Goal: Task Accomplishment & Management: Manage account settings

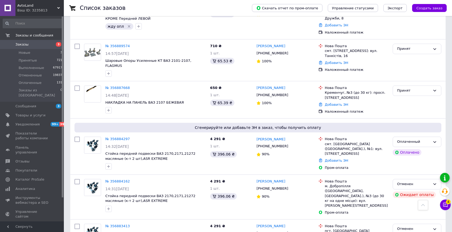
scroll to position [215, 0]
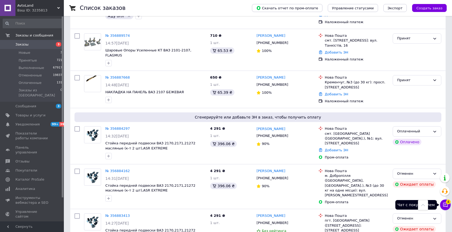
drag, startPoint x: 446, startPoint y: 207, endPoint x: 449, endPoint y: 192, distance: 14.7
click at [446, 207] on icon at bounding box center [445, 204] width 5 height 5
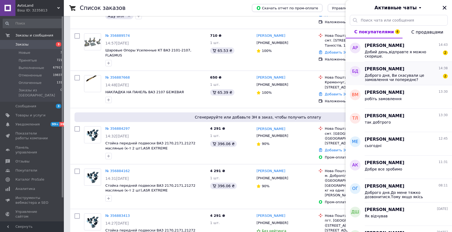
click at [393, 75] on span "Доброго дня, Ви скасували це замовлення чи попереднє?" at bounding box center [403, 77] width 76 height 9
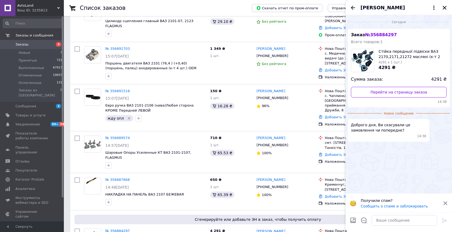
scroll to position [113, 0]
drag, startPoint x: 395, startPoint y: 223, endPoint x: 391, endPoint y: 222, distance: 3.5
click at [394, 223] on textarea at bounding box center [404, 220] width 65 height 11
type textarea "попереднє"
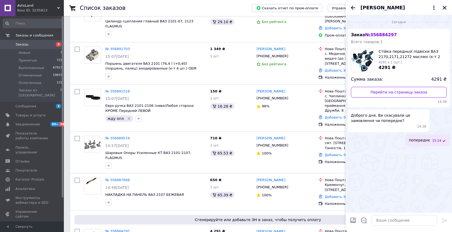
click at [350, 10] on icon "Назад" at bounding box center [353, 8] width 6 height 6
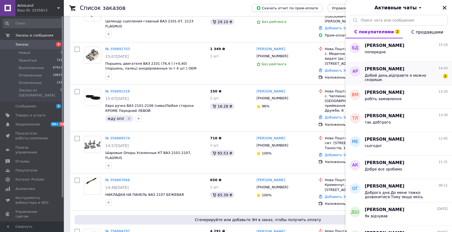
click at [401, 81] on div "анна рыжиченко 14:43 Добий день,відправте я можно скорише. 2" at bounding box center [408, 73] width 87 height 23
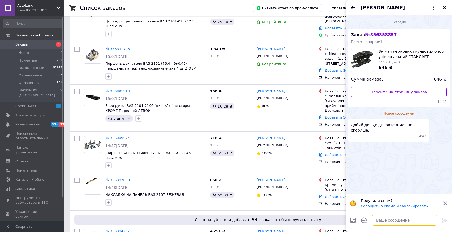
click at [388, 221] on textarea at bounding box center [404, 220] width 65 height 11
type textarea "тілки на наступний тиждень"
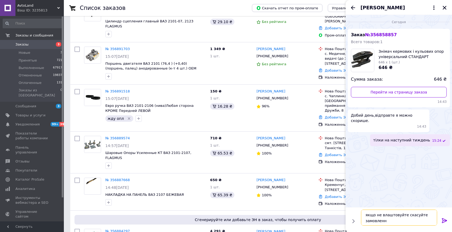
type textarea "якщо не влаштовуйте скасуйте замовлення"
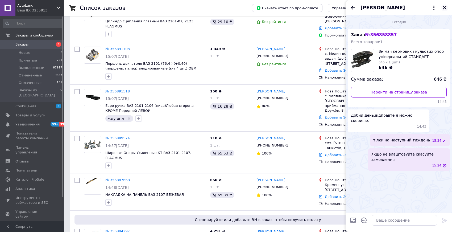
click at [444, 8] on icon "Закрыть" at bounding box center [445, 8] width 4 height 4
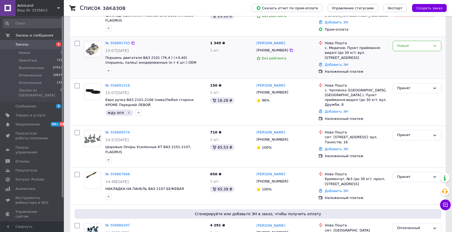
scroll to position [0, 0]
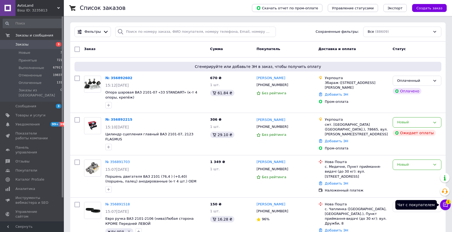
click at [446, 207] on icon at bounding box center [445, 204] width 5 height 5
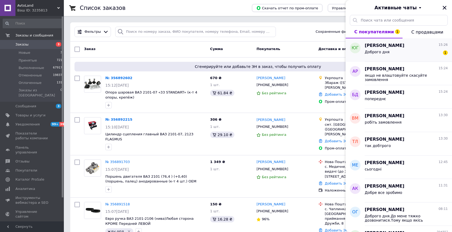
click at [416, 53] on div "Доброго дня 1" at bounding box center [406, 53] width 83 height 9
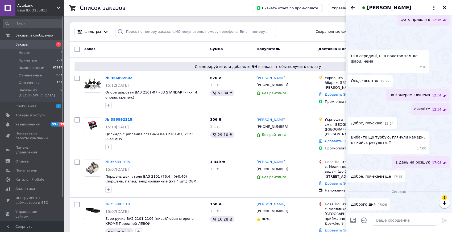
scroll to position [534, 0]
click at [445, 9] on icon "Закрыть" at bounding box center [444, 7] width 5 height 5
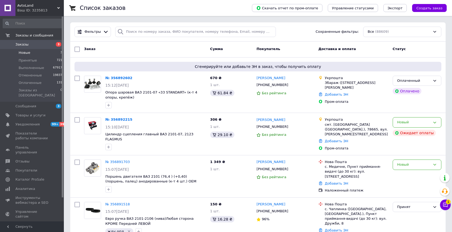
click at [31, 55] on li "Новые 3" at bounding box center [32, 52] width 65 height 7
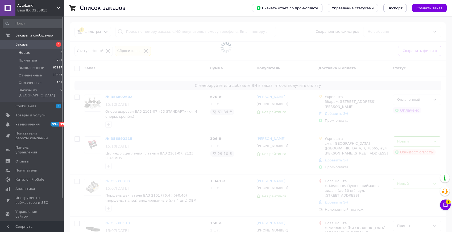
scroll to position [0, 0]
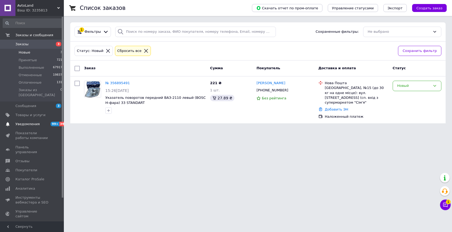
click at [53, 122] on span "99+" at bounding box center [55, 124] width 9 height 5
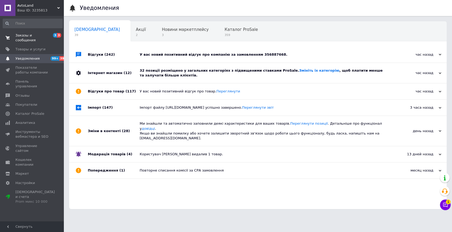
click at [31, 36] on span "Заказы и сообщения" at bounding box center [32, 38] width 34 height 10
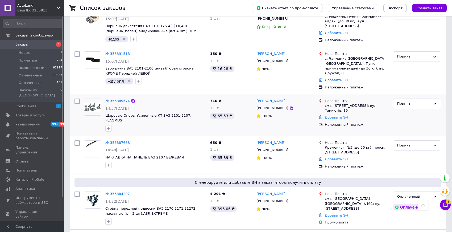
scroll to position [198, 0]
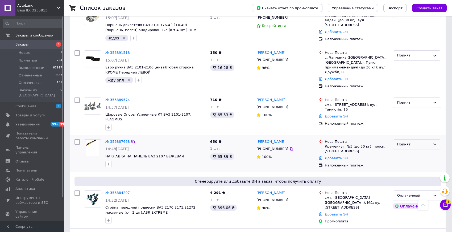
click at [419, 139] on div "Принят" at bounding box center [417, 144] width 49 height 10
click at [407, 160] on li "Отменен" at bounding box center [417, 165] width 48 height 10
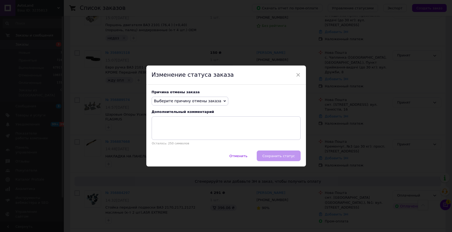
drag, startPoint x: 161, startPoint y: 102, endPoint x: 165, endPoint y: 114, distance: 12.8
click at [160, 102] on span "Выберите причину отмены заказа" at bounding box center [187, 101] width 67 height 4
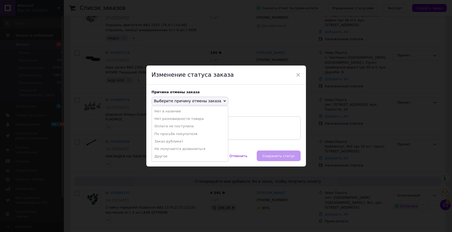
drag, startPoint x: 166, startPoint y: 114, endPoint x: 172, endPoint y: 117, distance: 7.6
click at [165, 114] on li "Нет в наличии" at bounding box center [190, 111] width 76 height 7
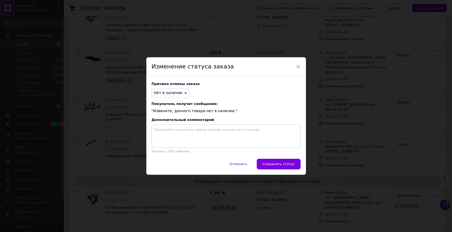
click at [287, 167] on button "Сохранить статус" at bounding box center [279, 164] width 44 height 11
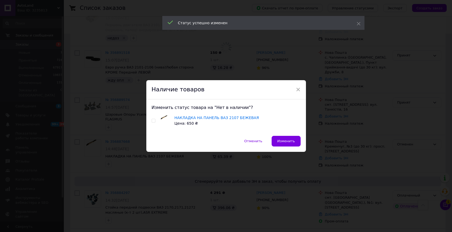
drag, startPoint x: 154, startPoint y: 120, endPoint x: 265, endPoint y: 134, distance: 112.4
click at [154, 120] on input "checkbox" at bounding box center [153, 120] width 3 height 3
checkbox input "true"
click at [292, 140] on span "Изменить" at bounding box center [286, 141] width 18 height 4
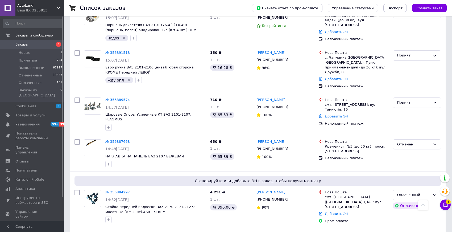
click at [43, 46] on span "Заказы" at bounding box center [32, 44] width 34 height 5
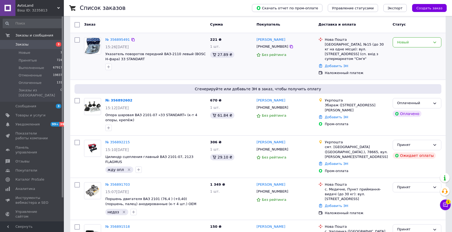
scroll to position [13, 0]
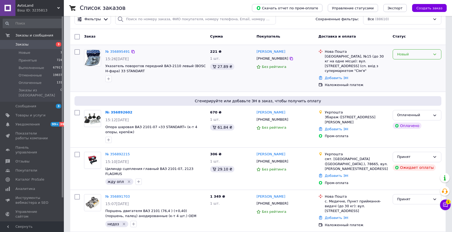
click at [402, 52] on div "Новый" at bounding box center [413, 55] width 33 height 6
click at [405, 62] on li "Принят" at bounding box center [417, 65] width 48 height 10
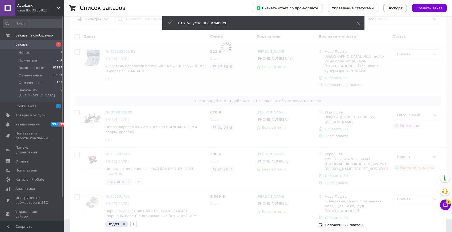
click at [447, 198] on div "1 Чат с покупателем Тех поддержка Чат с покупателем 1" at bounding box center [445, 191] width 11 height 41
click at [444, 203] on icon at bounding box center [445, 205] width 5 height 5
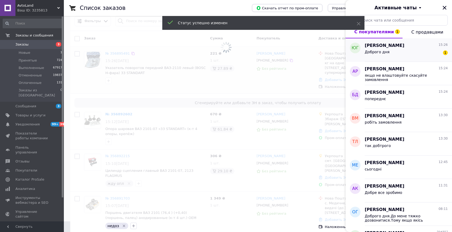
click at [378, 50] on div "Доброго дня 1" at bounding box center [406, 53] width 83 height 9
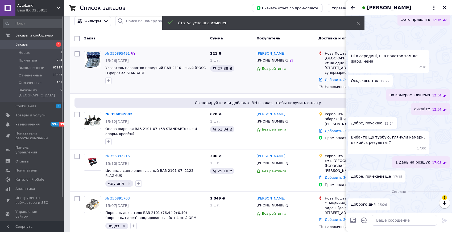
scroll to position [534, 0]
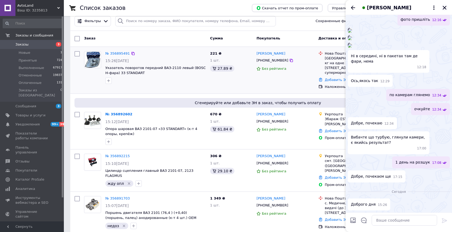
click at [442, 8] on button "Закрыть" at bounding box center [445, 8] width 6 height 6
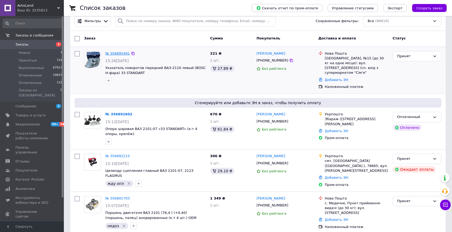
click at [125, 53] on link "№ 356895491" at bounding box center [117, 53] width 24 height 4
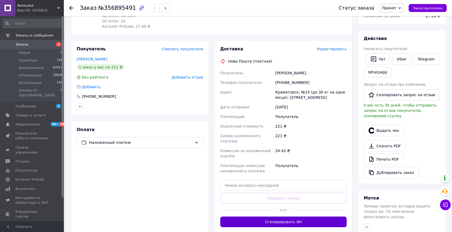
scroll to position [85, 0]
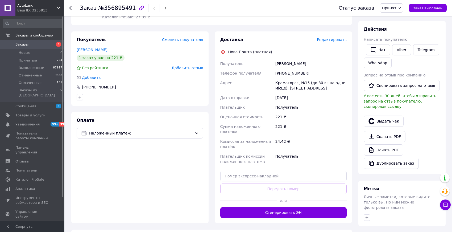
drag, startPoint x: 282, startPoint y: 203, endPoint x: 376, endPoint y: 157, distance: 104.3
click at [283, 207] on button "Сгенерировать ЭН" at bounding box center [283, 212] width 127 height 11
click at [383, 119] on button "Выдать чек" at bounding box center [384, 121] width 40 height 11
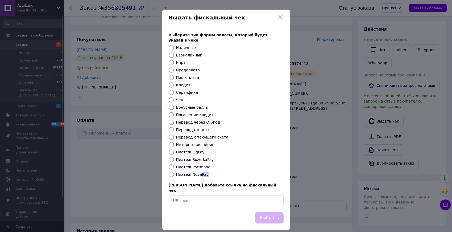
click at [199, 172] on div "Выберите тип формы оплаты, который будет указан в чеке Наличные Безналичный Кар…" at bounding box center [226, 119] width 128 height 186
drag, startPoint x: 199, startPoint y: 170, endPoint x: 214, endPoint y: 179, distance: 17.1
click at [199, 172] on label "Платеж NovaPay" at bounding box center [192, 174] width 32 height 4
click at [174, 172] on input "Платеж NovaPay" at bounding box center [171, 174] width 5 height 5
radio input "true"
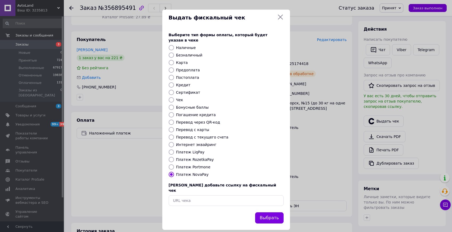
click at [265, 212] on button "Выбрать" at bounding box center [269, 217] width 28 height 11
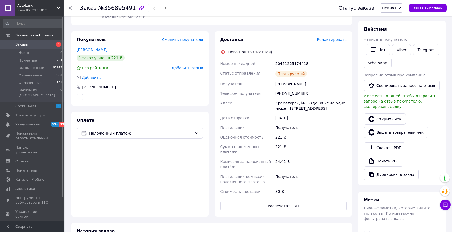
click at [47, 44] on span "Заказы" at bounding box center [32, 44] width 34 height 5
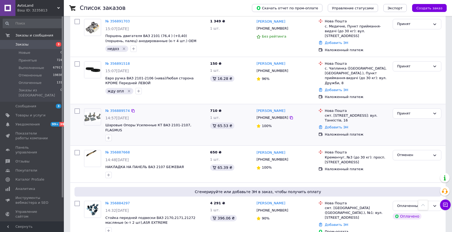
scroll to position [173, 0]
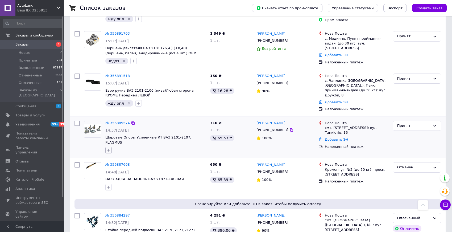
click at [107, 148] on icon "button" at bounding box center [108, 150] width 4 height 4
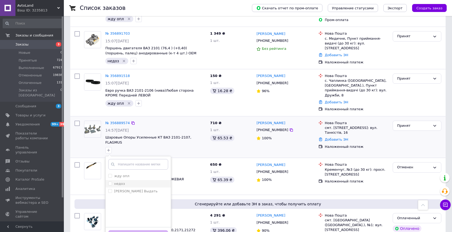
click at [110, 182] on input "недоз" at bounding box center [109, 183] width 3 height 3
checkbox input "true"
click at [134, 230] on button "Добавить метку" at bounding box center [138, 235] width 60 height 10
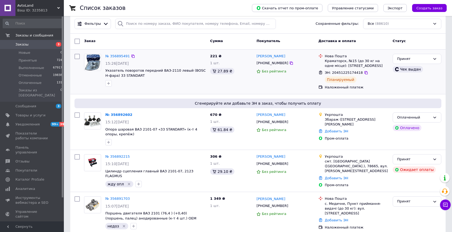
scroll to position [0, 0]
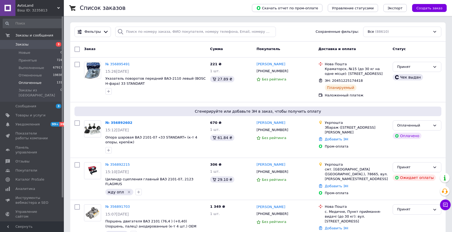
click at [35, 83] on span "Оплаченные" at bounding box center [30, 82] width 23 height 5
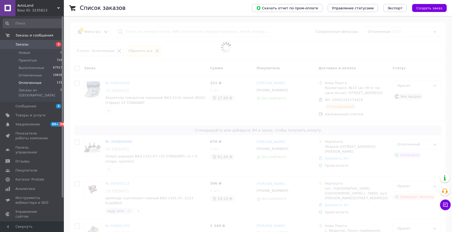
scroll to position [1, 0]
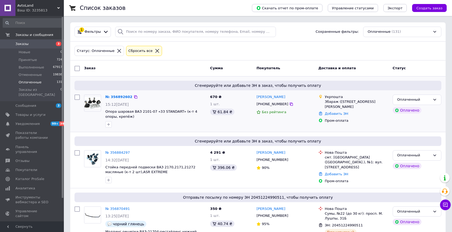
click at [119, 94] on div "№ 356892602" at bounding box center [119, 97] width 28 height 6
click at [120, 97] on link "№ 356892602" at bounding box center [118, 97] width 27 height 4
click at [118, 152] on link "№ 356884297" at bounding box center [117, 152] width 24 height 4
click at [40, 54] on li "Новые 0" at bounding box center [32, 51] width 65 height 7
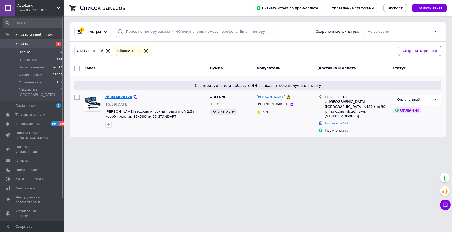
click at [119, 95] on div "№ 356898178" at bounding box center [119, 97] width 28 height 6
click at [119, 96] on link "№ 356898178" at bounding box center [118, 97] width 27 height 4
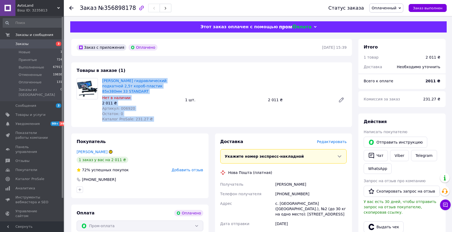
drag, startPoint x: 149, startPoint y: 80, endPoint x: 115, endPoint y: 77, distance: 33.9
click at [113, 77] on div "Домкрат гидравлический подкатной 2,5т короб-пластик 85х380мм 33 STANDART Нет в …" at bounding box center [224, 100] width 249 height 46
drag, startPoint x: 177, startPoint y: 79, endPoint x: 184, endPoint y: 82, distance: 8.0
click at [177, 79] on span "[PERSON_NAME] гидравлический подкатной 2,5т короб-пластик 85х380мм 33 STANDART" at bounding box center [141, 86] width 79 height 16
drag, startPoint x: 192, startPoint y: 85, endPoint x: 162, endPoint y: 85, distance: 30.1
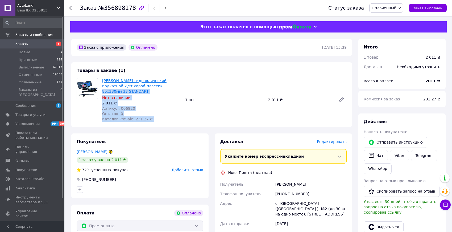
click at [143, 84] on div "Домкрат гидравлический подкатной 2,5т короб-пластик 85х380мм 33 STANDART Нет в …" at bounding box center [224, 100] width 249 height 46
click at [170, 95] on div "Нет в наличии" at bounding box center [141, 97] width 79 height 5
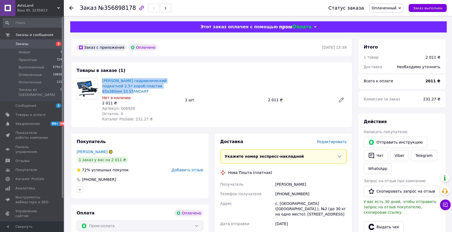
drag, startPoint x: 170, startPoint y: 82, endPoint x: 107, endPoint y: 77, distance: 63.0
click at [107, 77] on div "Домкрат гидравлический подкатной 2,5т короб-пластик 85х380мм 33 STANDART Нет в …" at bounding box center [224, 100] width 249 height 46
copy link "[PERSON_NAME] гидравлический подкатной 2,5т короб-пластик 85х380мм 33 STANDART"
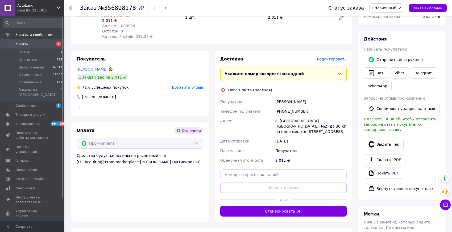
scroll to position [86, 0]
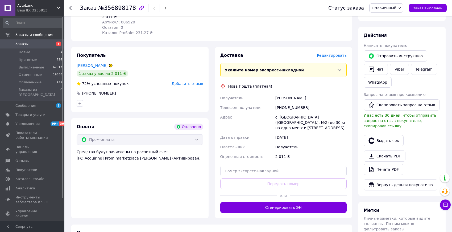
click at [342, 53] on span "Редактировать" at bounding box center [332, 55] width 30 height 4
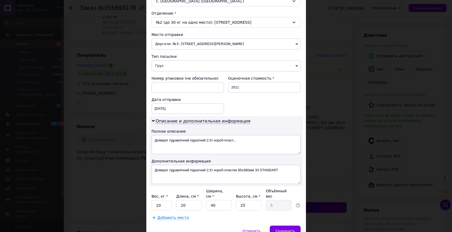
scroll to position [187, 0]
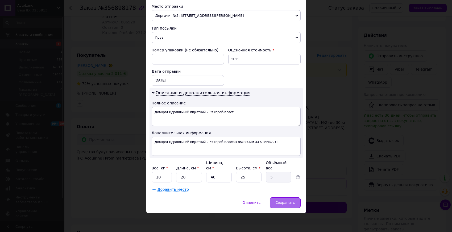
click at [285, 208] on div "Отменить   Сохранить" at bounding box center [226, 205] width 160 height 16
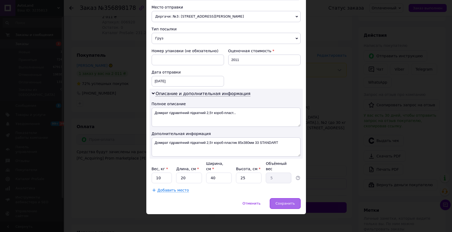
click at [281, 201] on span "Сохранить" at bounding box center [284, 203] width 19 height 4
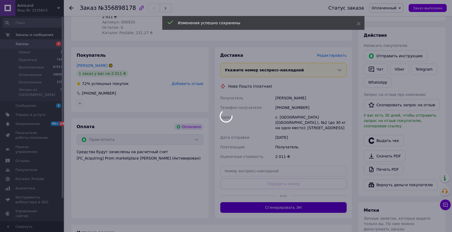
click at [299, 204] on div at bounding box center [226, 116] width 452 height 232
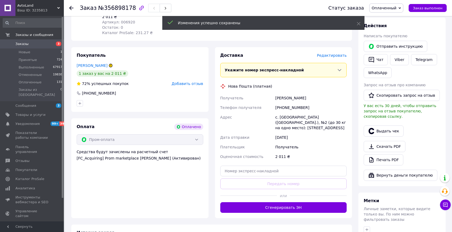
click at [301, 203] on button "Сгенерировать ЭН" at bounding box center [283, 207] width 127 height 11
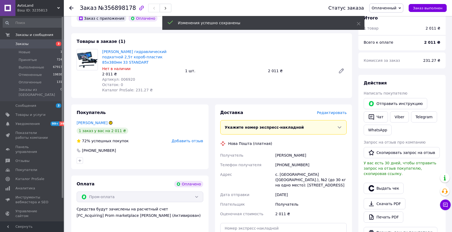
scroll to position [0, 0]
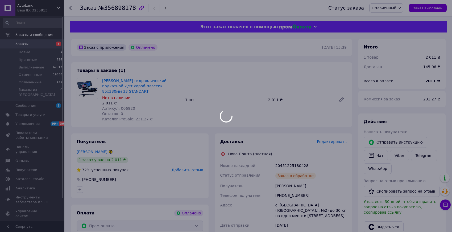
click at [288, 190] on div at bounding box center [226, 116] width 452 height 232
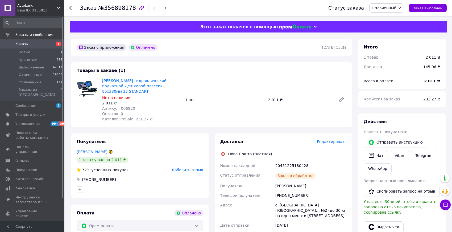
click at [289, 191] on div "[PHONE_NUMBER]" at bounding box center [310, 196] width 73 height 10
copy div "[PHONE_NUMBER]"
click at [289, 191] on div "[PHONE_NUMBER]" at bounding box center [310, 196] width 73 height 10
click at [45, 45] on span "Заказы" at bounding box center [32, 44] width 34 height 5
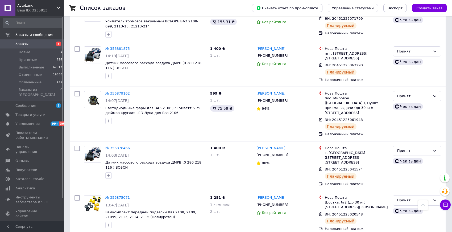
scroll to position [523, 0]
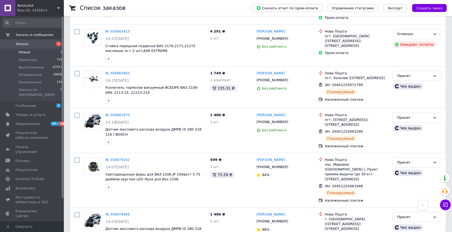
click at [37, 53] on li "Новые 1" at bounding box center [32, 51] width 65 height 7
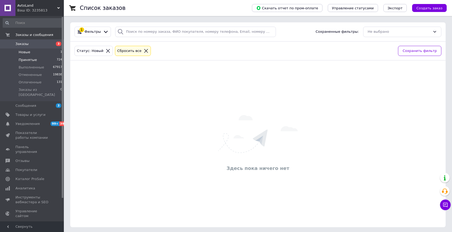
click at [38, 58] on li "Принятые 724" at bounding box center [32, 59] width 65 height 7
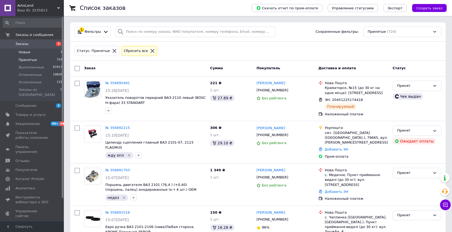
click at [26, 50] on span "Новые" at bounding box center [25, 52] width 12 height 5
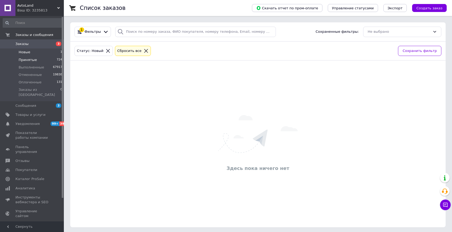
click at [31, 62] on li "Принятые 724" at bounding box center [32, 59] width 65 height 7
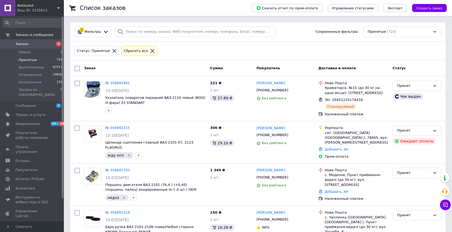
click at [99, 54] on div "Статус: Принятые" at bounding box center [97, 51] width 45 height 10
drag, startPoint x: 101, startPoint y: 30, endPoint x: 98, endPoint y: 36, distance: 6.2
click at [102, 30] on div at bounding box center [106, 32] width 8 height 6
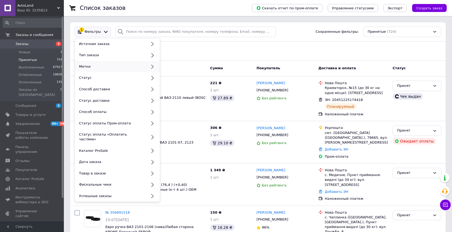
click at [94, 63] on div "Метки" at bounding box center [117, 66] width 85 height 11
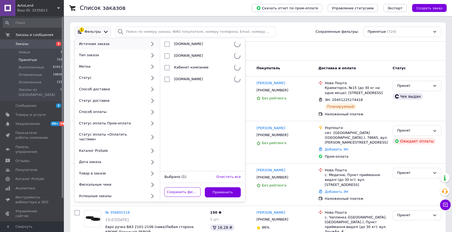
click at [44, 39] on link "Заказы 3" at bounding box center [32, 43] width 65 height 9
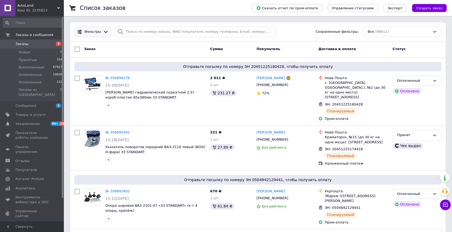
click at [98, 33] on span "Фильтры" at bounding box center [93, 31] width 17 height 5
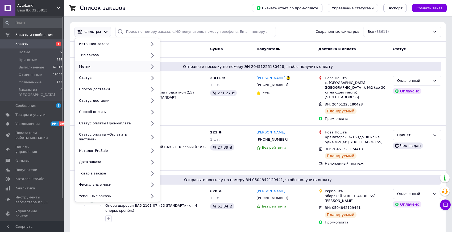
click at [96, 66] on div "Метки" at bounding box center [112, 66] width 70 height 5
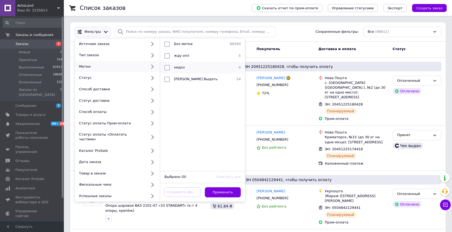
click at [165, 67] on input "checkbox" at bounding box center [166, 67] width 5 height 5
checkbox input "true"
click at [223, 191] on button "Применить" at bounding box center [223, 192] width 36 height 10
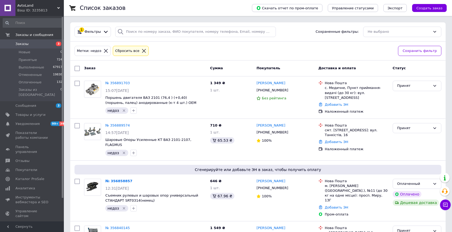
scroll to position [27, 0]
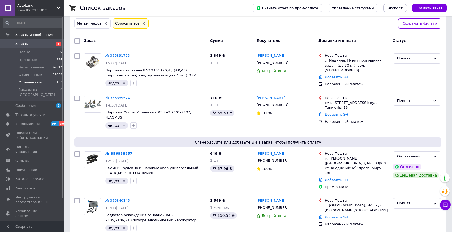
click at [46, 82] on li "Оплаченные 132" at bounding box center [32, 82] width 65 height 7
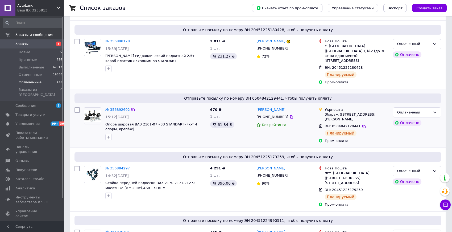
scroll to position [56, 0]
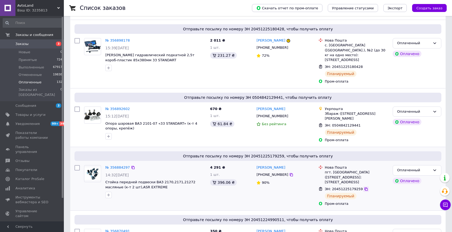
click at [365, 187] on icon at bounding box center [366, 188] width 3 height 3
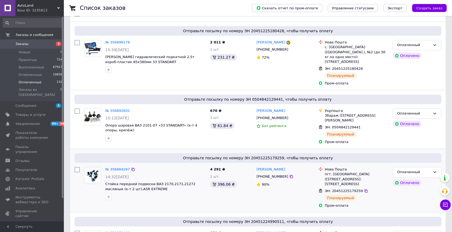
scroll to position [57, 0]
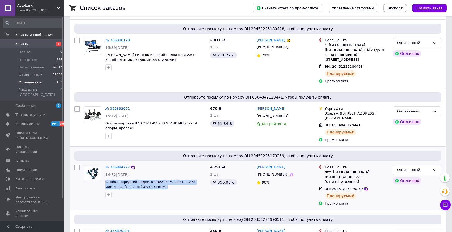
drag, startPoint x: 150, startPoint y: 181, endPoint x: 104, endPoint y: 175, distance: 46.7
click at [104, 175] on div "№ 356884297 14:32, 12.08.2025 Стойка передней подвески ВАЗ 2170,2171,21272 масл…" at bounding box center [155, 181] width 105 height 37
copy span "Стойка передней подвески ВАЗ 2170,2171,21272 масляные (к-т 2 шт),ASR EXTREME"
click at [289, 172] on icon at bounding box center [291, 174] width 4 height 4
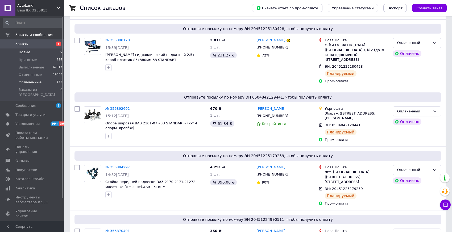
click at [46, 53] on li "Новые 0" at bounding box center [32, 51] width 65 height 7
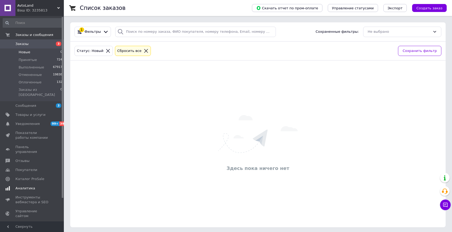
click at [43, 121] on span "Уведомления" at bounding box center [32, 123] width 34 height 5
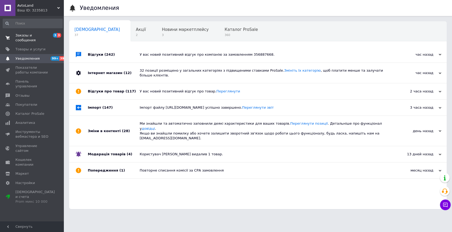
click at [44, 36] on span "Заказы и сообщения" at bounding box center [32, 38] width 34 height 10
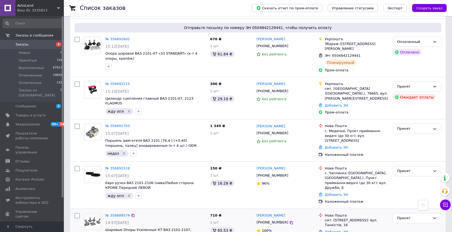
scroll to position [153, 0]
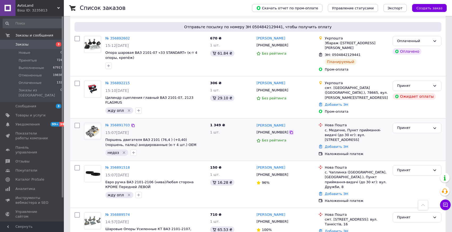
click at [289, 130] on icon at bounding box center [291, 132] width 4 height 4
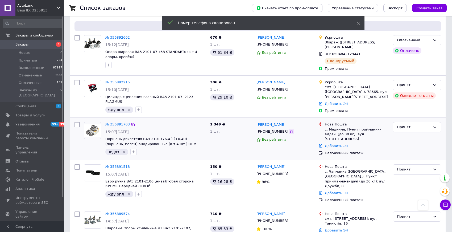
scroll to position [154, 0]
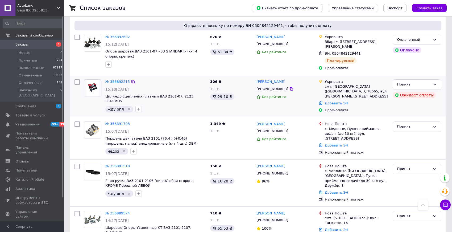
click at [128, 108] on icon "Удалить метку" at bounding box center [129, 109] width 2 height 2
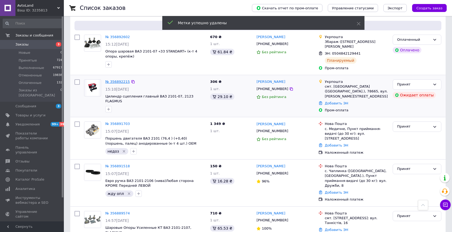
click at [126, 80] on link "№ 356892215" at bounding box center [117, 82] width 24 height 4
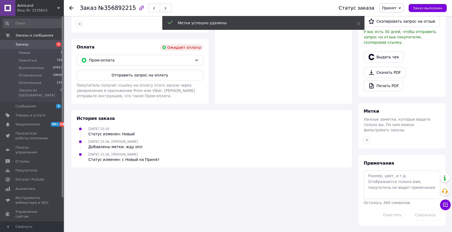
scroll to position [157, 0]
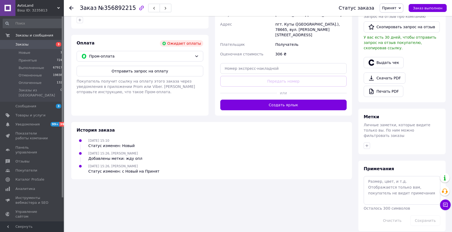
drag, startPoint x: 291, startPoint y: 101, endPoint x: 289, endPoint y: 102, distance: 2.8
click at [291, 101] on button "Создать ярлык" at bounding box center [283, 105] width 127 height 11
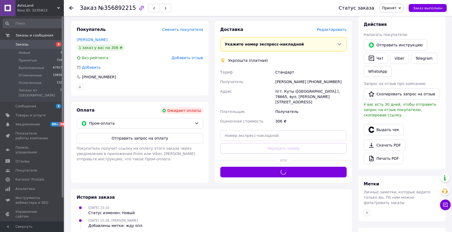
scroll to position [88, 0]
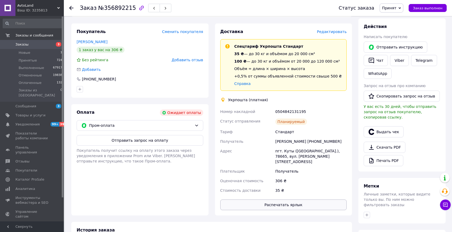
click at [287, 200] on button "Распечатать ярлык" at bounding box center [283, 204] width 127 height 11
click at [34, 43] on span "Заказы" at bounding box center [32, 44] width 34 height 5
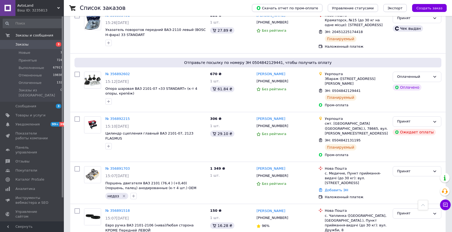
scroll to position [186, 0]
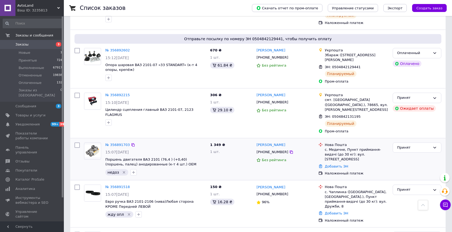
click at [123, 170] on icon "Удалить метку" at bounding box center [124, 172] width 4 height 4
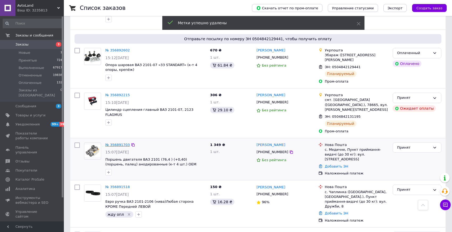
click at [118, 143] on link "№ 356891703" at bounding box center [117, 145] width 24 height 4
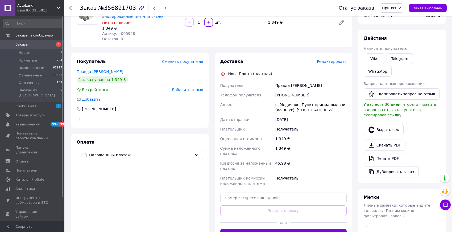
scroll to position [96, 0]
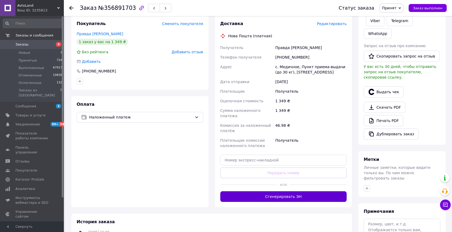
click at [295, 197] on button "Сгенерировать ЭН" at bounding box center [283, 196] width 127 height 11
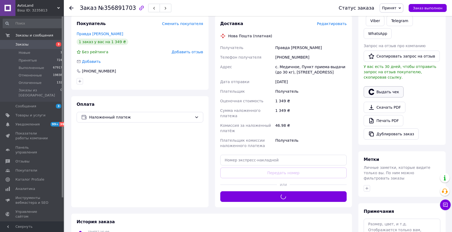
click at [388, 96] on button "Выдать чек" at bounding box center [384, 91] width 40 height 11
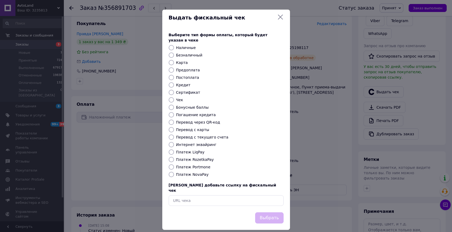
click at [195, 172] on label "Платеж NovaPay" at bounding box center [192, 174] width 32 height 4
click at [174, 172] on input "Платеж NovaPay" at bounding box center [171, 174] width 5 height 5
radio input "true"
click at [194, 172] on label "Платеж NovaPay" at bounding box center [192, 174] width 32 height 4
click at [174, 172] on input "Платеж NovaPay" at bounding box center [171, 174] width 5 height 5
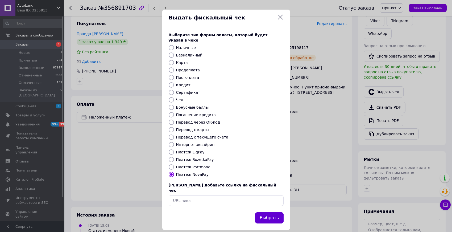
click at [265, 212] on button "Выбрать" at bounding box center [269, 217] width 28 height 11
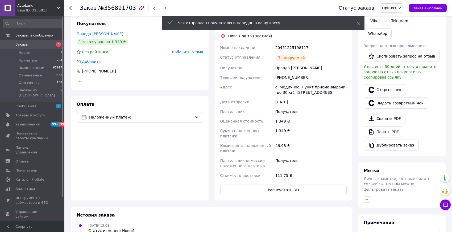
click at [44, 45] on span "Заказы" at bounding box center [32, 44] width 34 height 5
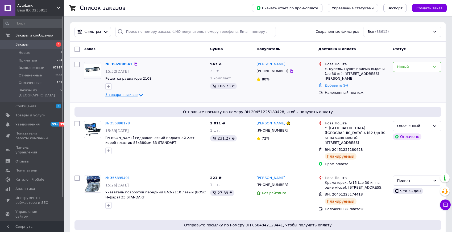
click at [138, 94] on icon at bounding box center [141, 95] width 6 height 6
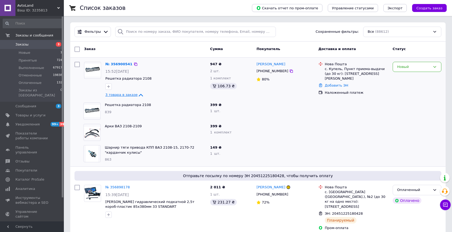
click at [138, 94] on icon at bounding box center [141, 95] width 6 height 6
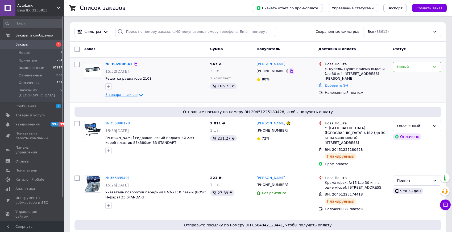
click at [289, 73] on icon at bounding box center [291, 71] width 4 height 4
click at [122, 62] on link "№ 356900541" at bounding box center [118, 64] width 27 height 4
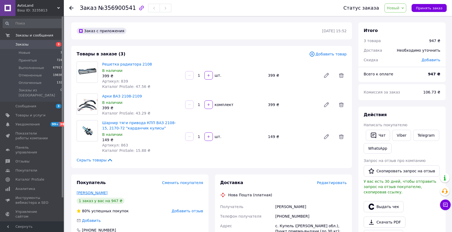
click at [96, 193] on link "Юрчук Денис" at bounding box center [92, 193] width 31 height 4
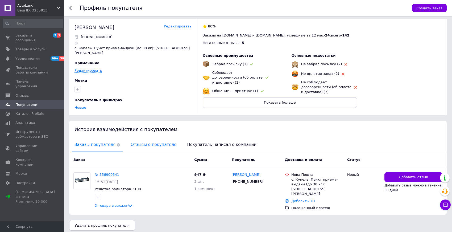
click at [144, 138] on span "Отзывы о покупателе" at bounding box center [153, 145] width 51 height 14
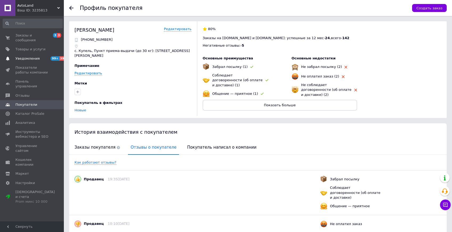
click at [45, 54] on link "Уведомления 99+ 39" at bounding box center [32, 58] width 65 height 9
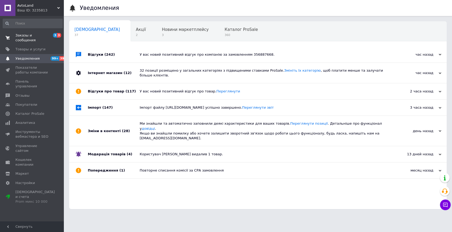
click at [42, 37] on span "Заказы и сообщения" at bounding box center [32, 38] width 34 height 10
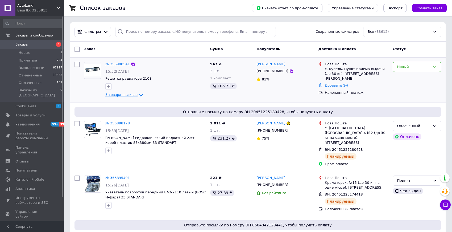
click at [126, 93] on span "3 товара в заказе" at bounding box center [121, 95] width 32 height 4
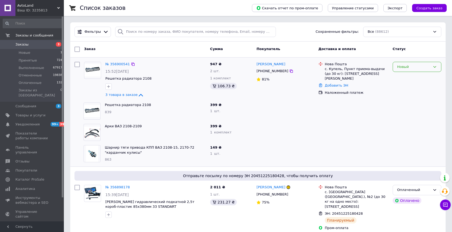
click at [399, 67] on div "Новый" at bounding box center [413, 67] width 33 height 6
click at [399, 76] on li "Принят" at bounding box center [417, 78] width 48 height 10
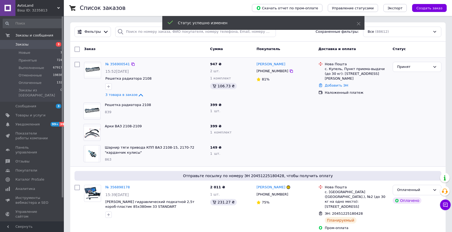
click at [34, 43] on span "Заказы" at bounding box center [32, 44] width 34 height 5
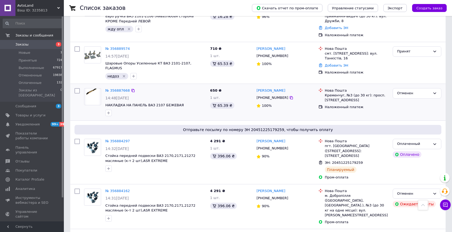
scroll to position [362, 0]
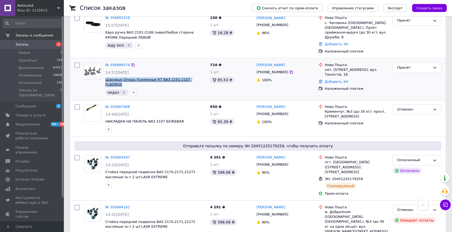
drag, startPoint x: 204, startPoint y: 65, endPoint x: 106, endPoint y: 66, distance: 98.2
click at [106, 77] on span "Шаровые Опоры Усиленные КТ ВАЗ 2101-2107, FLAGMUS" at bounding box center [155, 82] width 101 height 10
copy span "Шаровые Опоры Усиленные КТ ВАЗ 2101-2107, FLAGMUS"
click at [113, 63] on link "№ 356889574" at bounding box center [117, 65] width 24 height 4
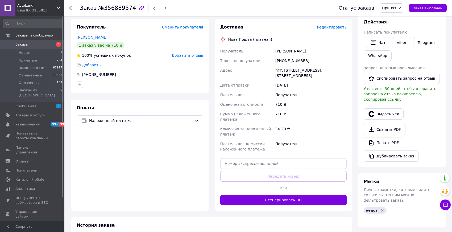
scroll to position [68, 0]
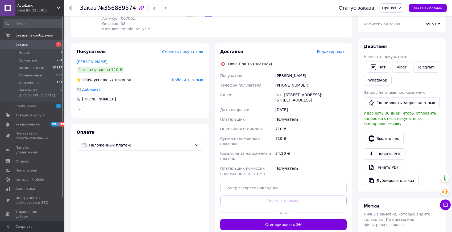
click at [400, 75] on div "Чат Viber Telegram WhatsApp" at bounding box center [402, 73] width 79 height 26
click at [400, 67] on link "Viber" at bounding box center [401, 66] width 19 height 11
click at [31, 44] on span "Заказы" at bounding box center [32, 44] width 34 height 5
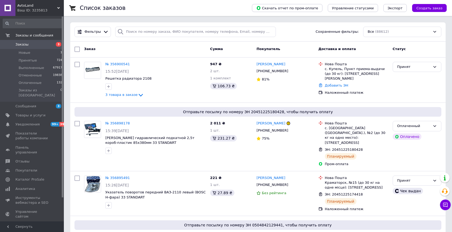
click at [33, 49] on link "Заказы 3" at bounding box center [32, 44] width 65 height 9
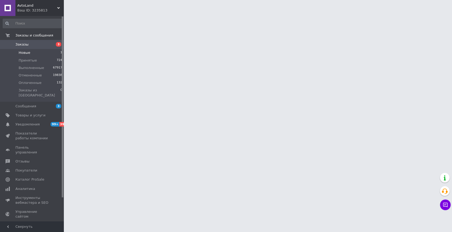
click at [33, 50] on li "Новые 1" at bounding box center [32, 52] width 65 height 7
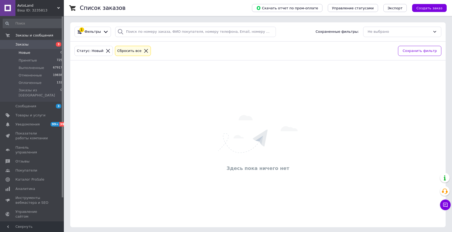
click at [28, 44] on span "Заказы" at bounding box center [32, 44] width 34 height 5
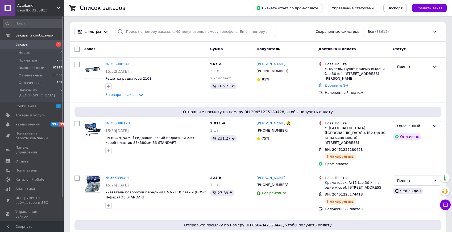
click at [32, 46] on span "Заказы" at bounding box center [32, 44] width 34 height 5
click at [42, 49] on li "Новые 0" at bounding box center [32, 52] width 65 height 7
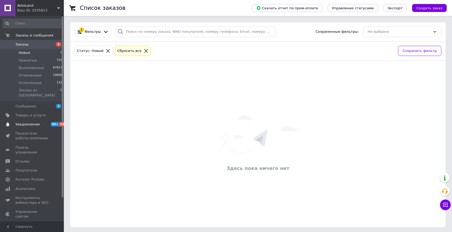
click at [38, 122] on span "Уведомления" at bounding box center [27, 124] width 24 height 5
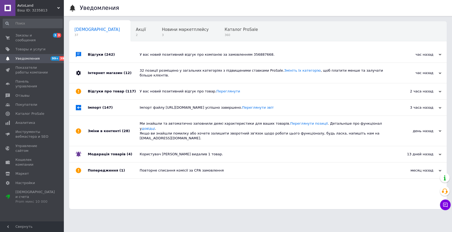
click at [38, 55] on link "Уведомления 99+ 39" at bounding box center [32, 58] width 65 height 9
click at [40, 39] on span "Заказы и сообщения" at bounding box center [32, 38] width 34 height 10
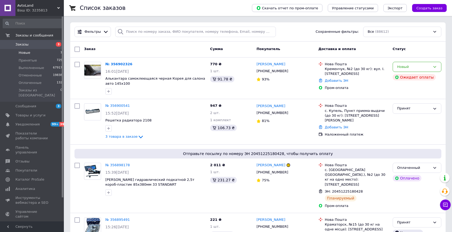
click at [47, 52] on li "Новые 1" at bounding box center [32, 52] width 65 height 7
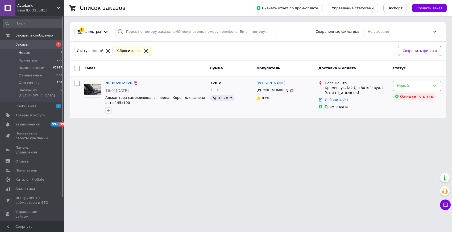
click at [290, 90] on div "[PHONE_NUMBER]" at bounding box center [285, 90] width 59 height 6
click at [289, 90] on icon at bounding box center [291, 90] width 4 height 4
click at [403, 89] on div "Новый" at bounding box center [417, 86] width 49 height 10
click at [403, 97] on li "Принят" at bounding box center [417, 97] width 48 height 10
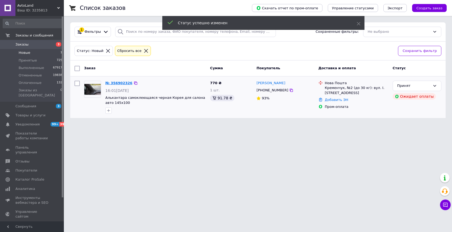
click at [117, 84] on link "№ 356902326" at bounding box center [118, 83] width 27 height 4
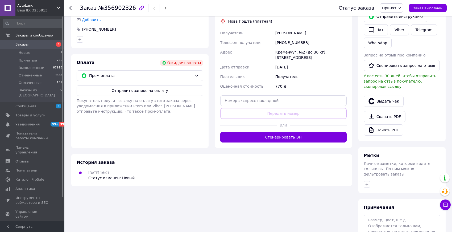
scroll to position [125, 0]
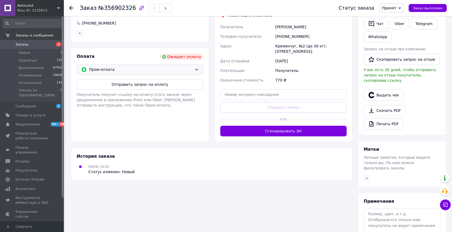
drag, startPoint x: 124, startPoint y: 68, endPoint x: 123, endPoint y: 73, distance: 5.1
click at [124, 68] on span "Пром-оплата" at bounding box center [140, 70] width 103 height 6
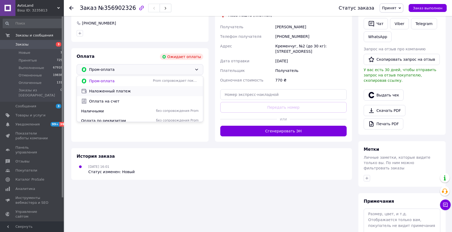
click at [130, 92] on span "Наложенный платеж" at bounding box center [144, 90] width 110 height 5
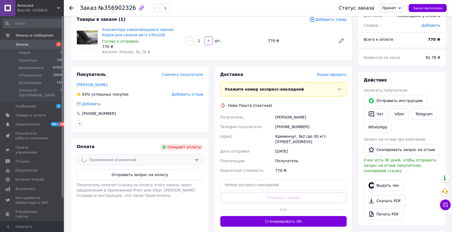
scroll to position [0, 0]
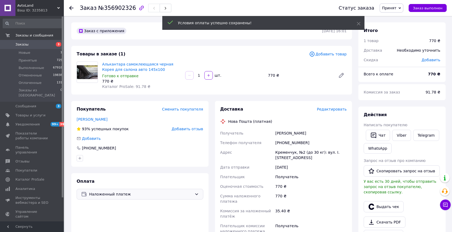
click at [329, 109] on span "Редактировать" at bounding box center [332, 109] width 30 height 4
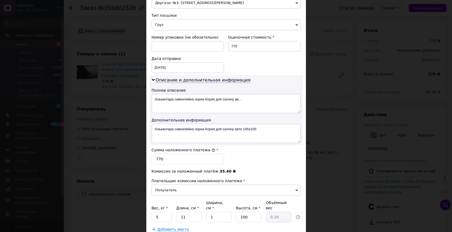
scroll to position [239, 0]
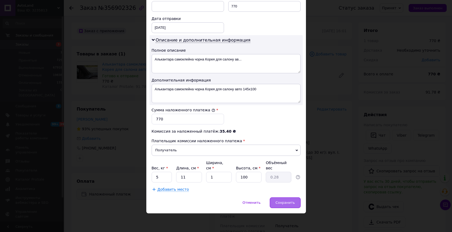
click at [281, 199] on div "Сохранить" at bounding box center [285, 202] width 31 height 11
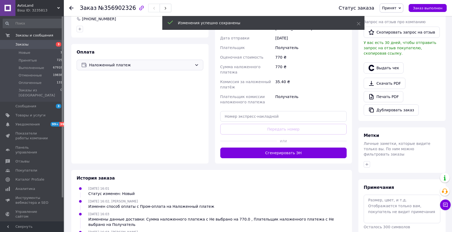
click at [295, 158] on div "Доставка Редактировать Нова Пошта (платная) Получатель Сирота Ростислав Телефон…" at bounding box center [283, 68] width 137 height 192
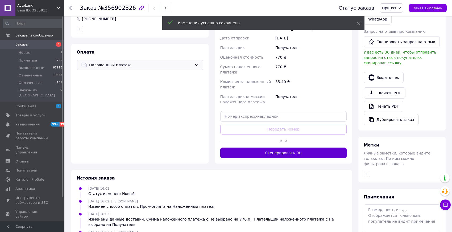
click at [297, 156] on button "Сгенерировать ЭН" at bounding box center [283, 152] width 127 height 11
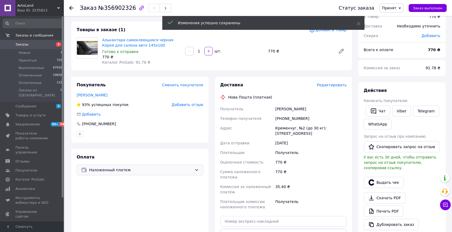
scroll to position [0, 0]
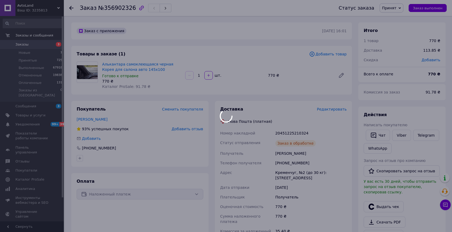
click at [292, 132] on div at bounding box center [226, 116] width 452 height 232
click at [292, 132] on body "AvtoLand Ваш ID: 3235813 Сайт AvtoLand Кабинет покупателя Проверить состояние с…" at bounding box center [226, 200] width 452 height 401
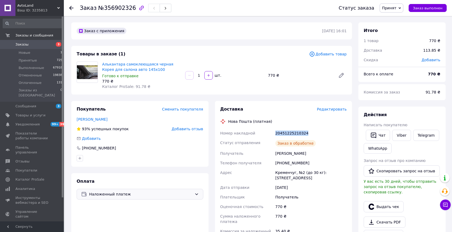
click at [292, 132] on div "20451225210324" at bounding box center [310, 133] width 73 height 10
copy div "20451225210324"
click at [291, 164] on div "[PHONE_NUMBER]" at bounding box center [310, 163] width 73 height 10
copy div "[PHONE_NUMBER]"
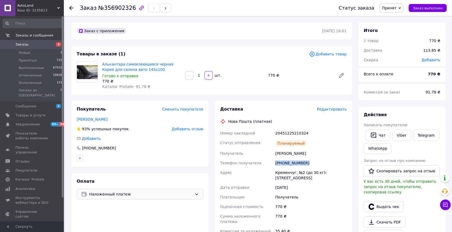
drag, startPoint x: 291, startPoint y: 164, endPoint x: 233, endPoint y: 201, distance: 68.9
click at [291, 164] on div "[PHONE_NUMBER]" at bounding box center [310, 163] width 73 height 10
click at [36, 44] on span "Заказы" at bounding box center [32, 44] width 34 height 5
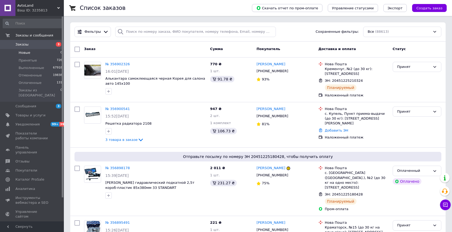
click at [34, 53] on li "Новые 0" at bounding box center [32, 52] width 65 height 7
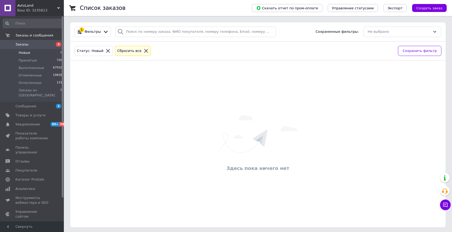
click at [47, 46] on span "Заказы" at bounding box center [32, 44] width 34 height 5
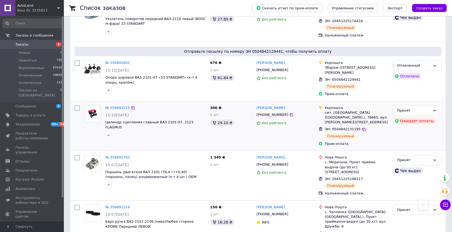
scroll to position [223, 0]
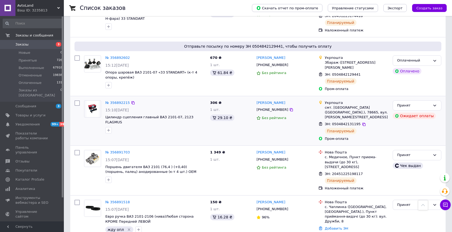
click at [409, 106] on div "Принят Ожидает оплаты" at bounding box center [417, 120] width 53 height 45
click at [433, 103] on icon at bounding box center [435, 105] width 4 height 4
click at [415, 113] on li "Выполнен" at bounding box center [417, 117] width 48 height 10
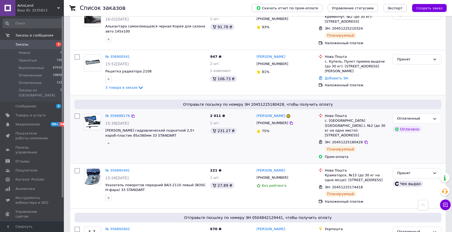
scroll to position [0, 0]
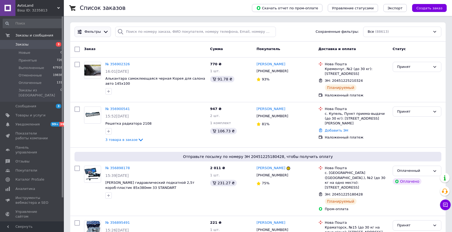
click at [100, 33] on div "Фильтры" at bounding box center [93, 31] width 19 height 5
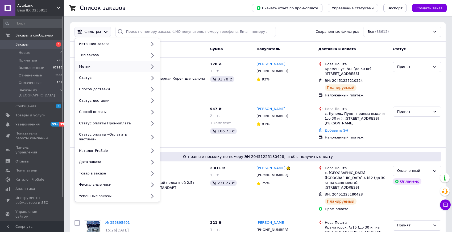
click at [94, 67] on div "Метки" at bounding box center [112, 66] width 70 height 5
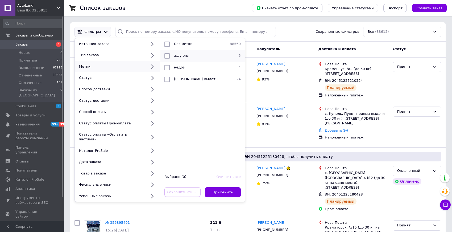
click at [169, 58] on input "checkbox" at bounding box center [166, 55] width 5 height 5
checkbox input "true"
click at [224, 190] on button "Применить" at bounding box center [223, 192] width 36 height 10
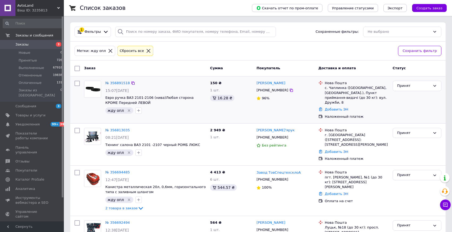
scroll to position [27, 0]
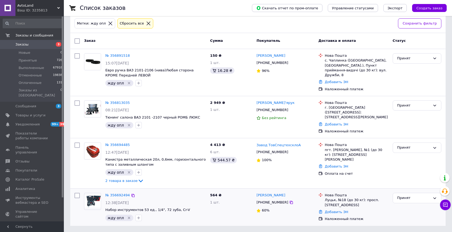
click at [127, 217] on icon "Удалить метку" at bounding box center [129, 218] width 4 height 4
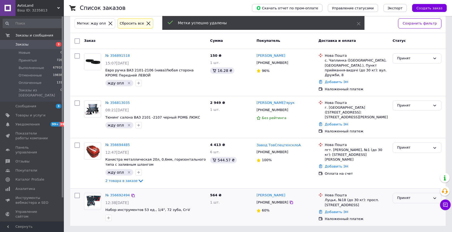
click at [402, 197] on div "Принят" at bounding box center [413, 198] width 33 height 6
drag, startPoint x: 402, startPoint y: 219, endPoint x: 358, endPoint y: 202, distance: 46.9
click at [401, 219] on li "Отменен" at bounding box center [417, 219] width 48 height 10
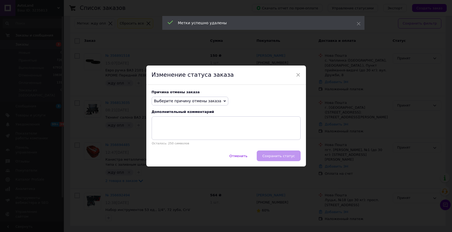
drag, startPoint x: 174, startPoint y: 98, endPoint x: 175, endPoint y: 114, distance: 16.0
click at [174, 98] on span "Выберите причину отмены заказа" at bounding box center [190, 101] width 77 height 9
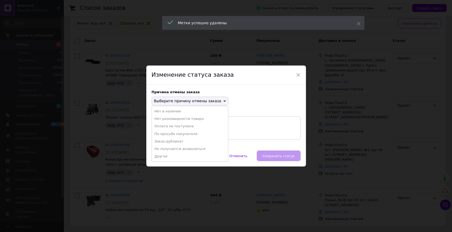
click at [172, 125] on li "Оплата не поступила" at bounding box center [190, 125] width 76 height 7
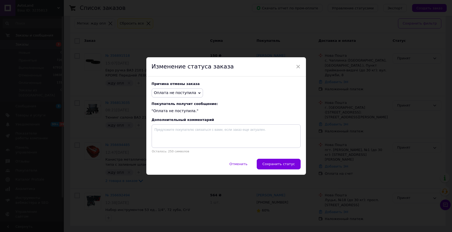
click at [260, 164] on button "Сохранить статус" at bounding box center [279, 164] width 44 height 11
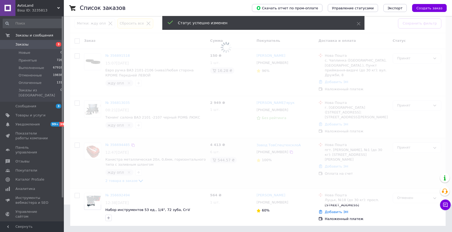
scroll to position [27, 0]
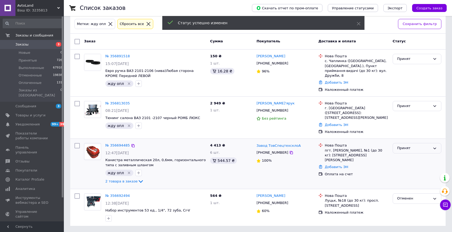
click at [422, 151] on div "Принят" at bounding box center [417, 148] width 49 height 10
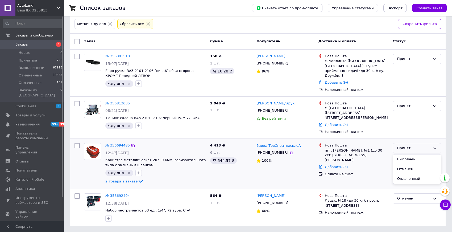
click at [410, 172] on li "Отменен" at bounding box center [417, 169] width 48 height 10
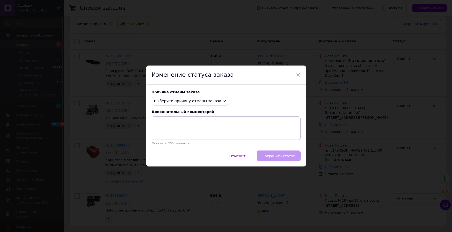
click at [173, 102] on span "Выберите причину отмены заказа" at bounding box center [187, 101] width 67 height 4
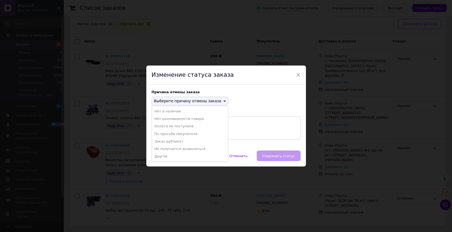
drag, startPoint x: 171, startPoint y: 128, endPoint x: 221, endPoint y: 147, distance: 53.4
click at [171, 128] on li "Оплата не поступила" at bounding box center [190, 125] width 76 height 7
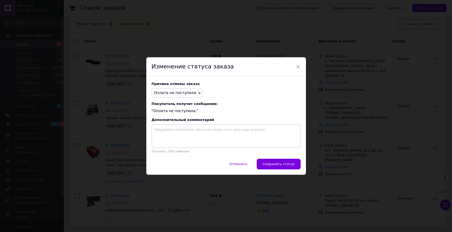
click at [271, 166] on button "Сохранить статус" at bounding box center [279, 164] width 44 height 11
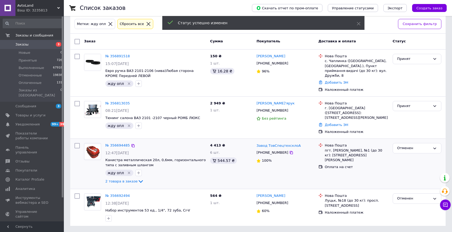
click at [128, 172] on icon "Удалить метку" at bounding box center [129, 173] width 4 height 4
click at [137, 127] on icon "button" at bounding box center [139, 125] width 4 height 4
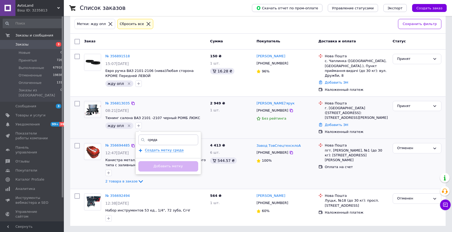
type input "среда"
click at [153, 147] on div "среда Создать метку среда Добавить метку" at bounding box center [168, 152] width 66 height 43
click at [153, 151] on span "Создать метку среда" at bounding box center [164, 150] width 39 height 4
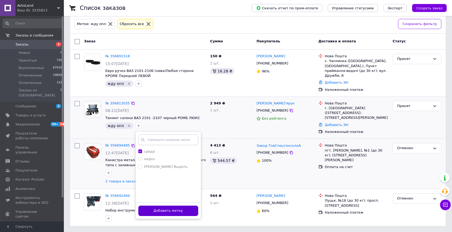
click at [154, 212] on button "Добавить метку" at bounding box center [168, 210] width 60 height 10
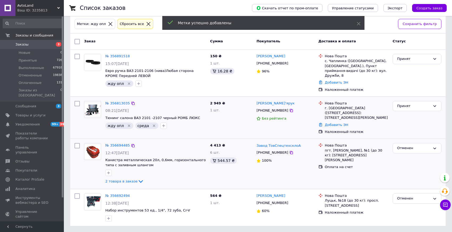
click at [124, 125] on div "жду опл" at bounding box center [119, 125] width 28 height 6
click at [127, 125] on icon "Удалить метку" at bounding box center [129, 125] width 4 height 4
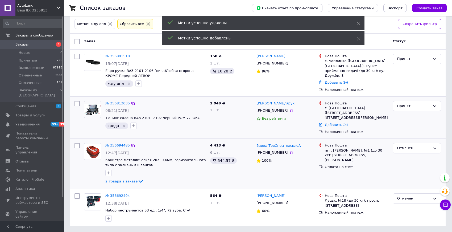
click at [121, 104] on link "№ 356813035" at bounding box center [117, 103] width 24 height 4
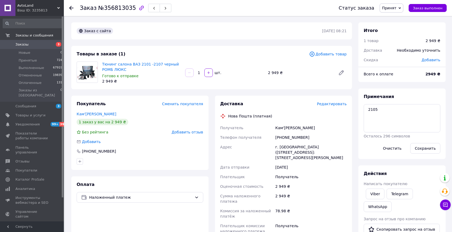
click at [31, 44] on span "Заказы" at bounding box center [32, 44] width 34 height 5
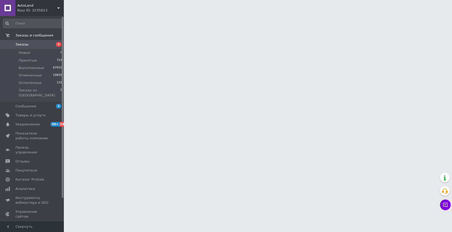
scroll to position [1, 0]
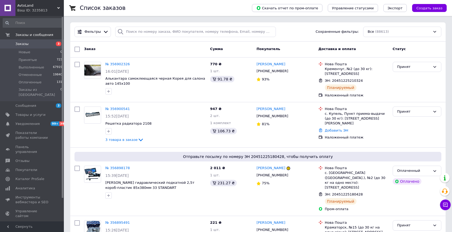
click at [44, 45] on span "Заказы" at bounding box center [32, 44] width 34 height 5
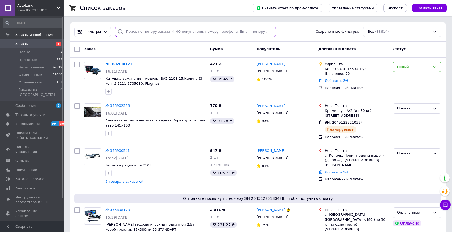
click at [192, 29] on input "search" at bounding box center [195, 32] width 161 height 10
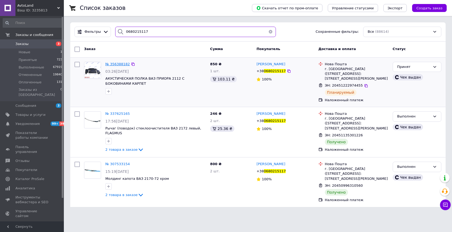
type input "0680215117"
click at [124, 65] on span "№ 356388182" at bounding box center [117, 64] width 24 height 4
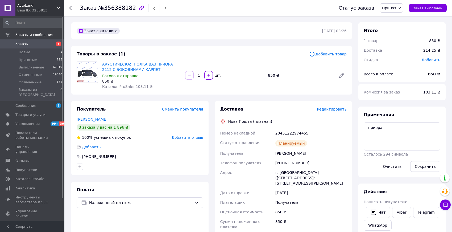
click at [392, 10] on span "Принят" at bounding box center [389, 8] width 14 height 4
click at [392, 27] on li "Отменен" at bounding box center [394, 27] width 28 height 8
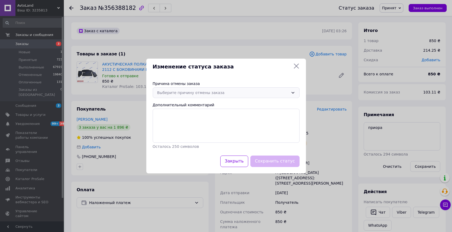
click at [194, 95] on div "Выберите причину отмены заказа" at bounding box center [222, 93] width 131 height 6
click at [292, 63] on div "Изменение статуса заказа" at bounding box center [226, 67] width 147 height 8
click at [296, 65] on icon at bounding box center [296, 66] width 5 height 5
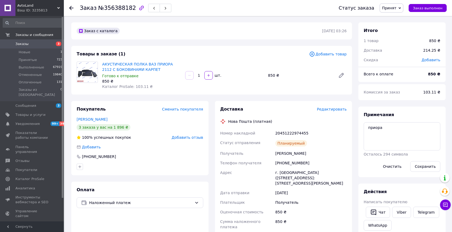
click at [391, 10] on span "Принят" at bounding box center [392, 7] width 24 height 9
click at [327, 108] on span "Редактировать" at bounding box center [332, 109] width 30 height 4
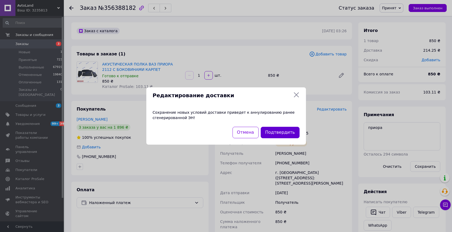
click at [281, 131] on button "Подтвердить" at bounding box center [280, 132] width 39 height 11
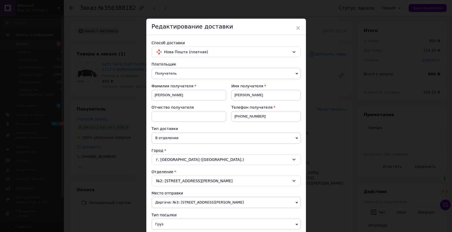
scroll to position [180, 0]
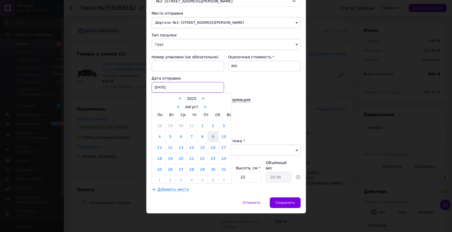
click at [179, 88] on div "09.08.2025 < 2025 > < Август > Пн Вт Ср Чт Пт Сб Вс 28 29 30 31 1 2 3 4 5 6 7 8…" at bounding box center [188, 87] width 72 height 11
click at [171, 148] on link "12" at bounding box center [170, 147] width 10 height 11
type input "[DATE]"
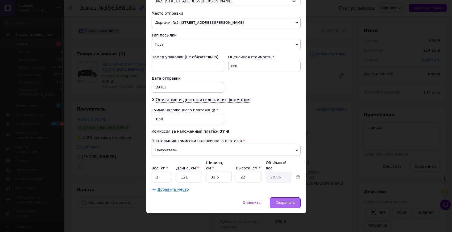
click at [279, 205] on div "Сохранить" at bounding box center [285, 202] width 31 height 11
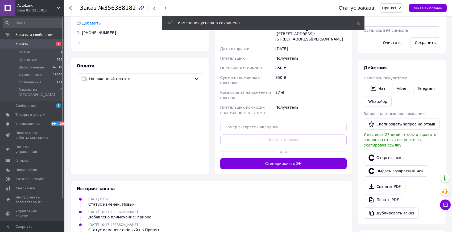
scroll to position [129, 0]
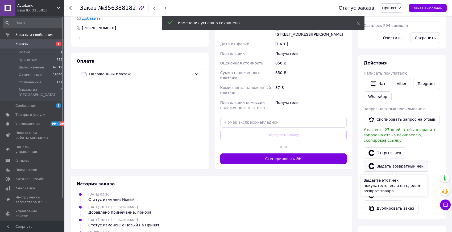
click at [382, 164] on button "Выдать возвратный чек" at bounding box center [396, 165] width 64 height 11
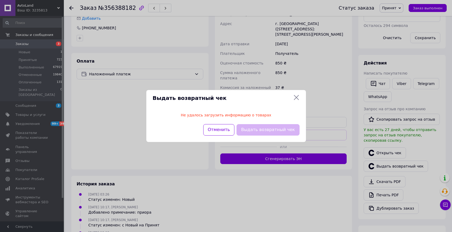
click at [295, 97] on icon at bounding box center [296, 97] width 6 height 6
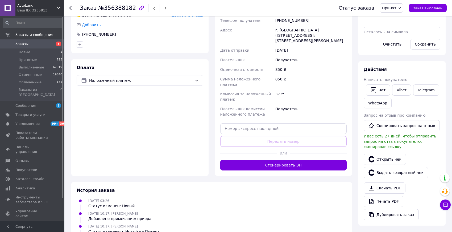
scroll to position [0, 0]
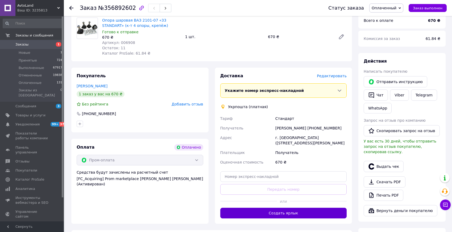
click at [290, 216] on button "Создать ярлык" at bounding box center [283, 213] width 127 height 11
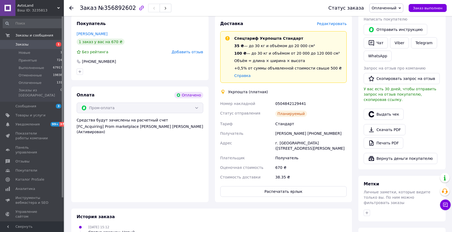
scroll to position [120, 0]
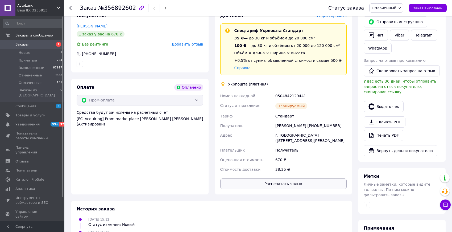
click at [292, 185] on button "Распечатать ярлык" at bounding box center [283, 183] width 127 height 11
drag, startPoint x: 310, startPoint y: 125, endPoint x: 342, endPoint y: 127, distance: 32.5
click at [342, 127] on div "Володимир Вавро +380969426128" at bounding box center [310, 126] width 73 height 10
copy div "[PHONE_NUMBER]"
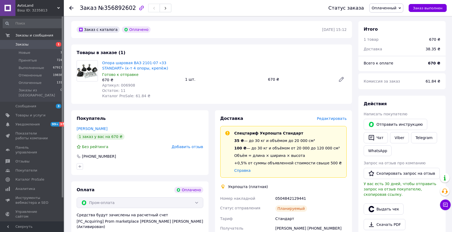
scroll to position [7, 0]
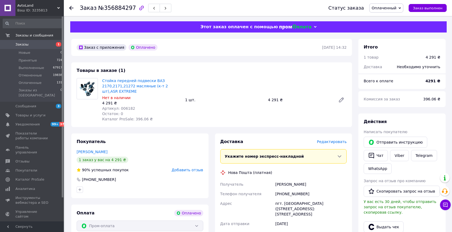
scroll to position [5, 0]
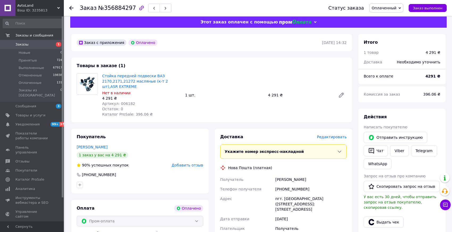
click at [325, 138] on span "Редактировать" at bounding box center [332, 137] width 30 height 4
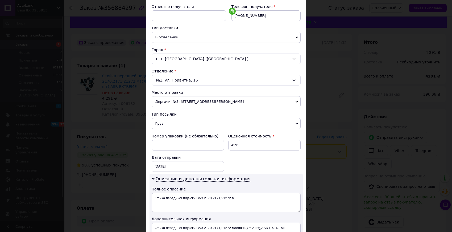
scroll to position [187, 0]
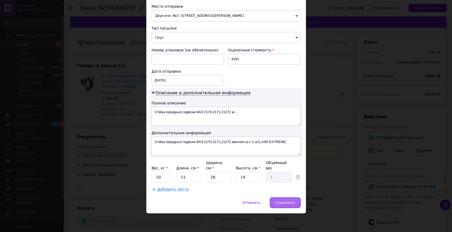
click at [281, 204] on span "Сохранить" at bounding box center [284, 202] width 19 height 4
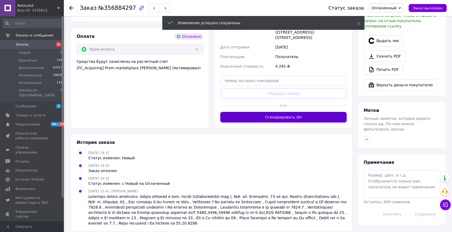
click at [285, 112] on button "Сгенерировать ЭН" at bounding box center [283, 117] width 127 height 11
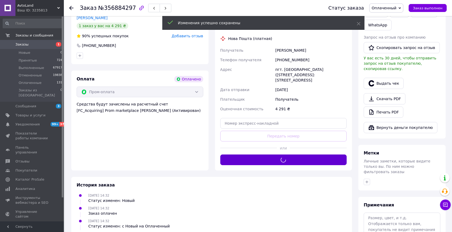
scroll to position [55, 0]
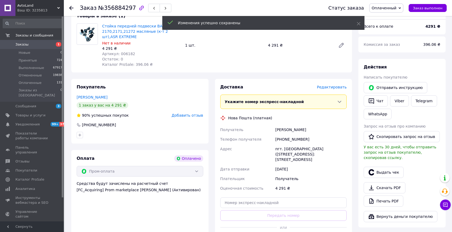
click at [287, 139] on div "+380508885558" at bounding box center [310, 139] width 73 height 10
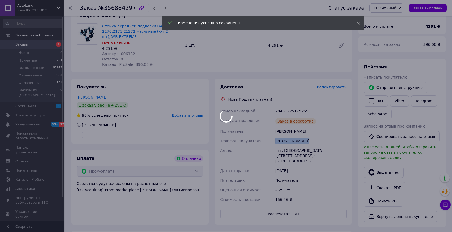
copy div "+380508885558"
click at [287, 139] on body "AvtoLand Ваш ID: 3235813 Сайт AvtoLand Кабинет покупателя Проверить состояние с…" at bounding box center [226, 153] width 452 height 417
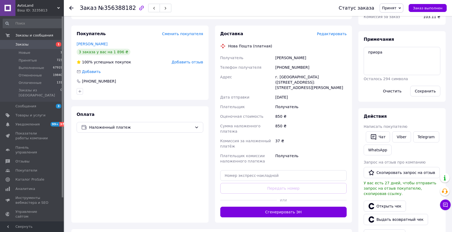
scroll to position [104, 0]
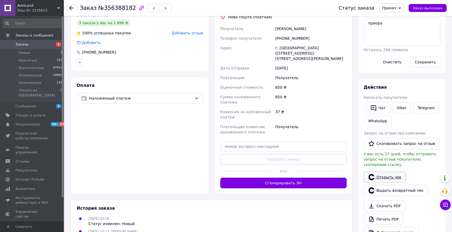
click at [385, 180] on link "Открыть чек" at bounding box center [385, 176] width 42 height 11
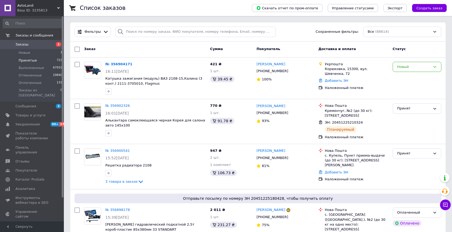
click at [46, 60] on li "Принятые 723" at bounding box center [32, 60] width 65 height 7
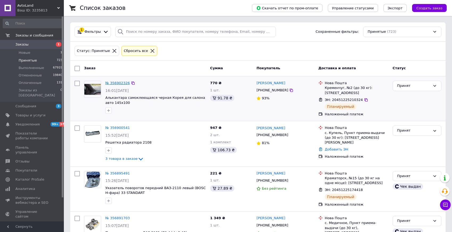
click at [122, 82] on link "№ 356902326" at bounding box center [117, 83] width 24 height 4
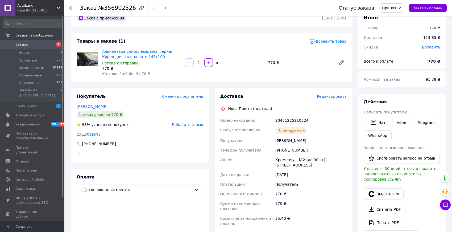
scroll to position [12, 0]
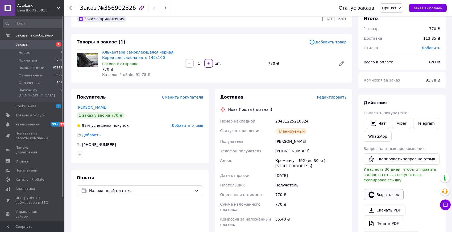
click at [383, 193] on button "Выдать чек" at bounding box center [384, 194] width 40 height 11
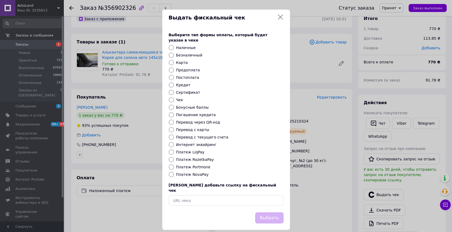
click at [192, 172] on label "Платеж NovaPay" at bounding box center [192, 174] width 32 height 4
click at [174, 172] on input "Платеж NovaPay" at bounding box center [171, 174] width 5 height 5
radio input "true"
click at [262, 212] on button "Выбрать" at bounding box center [269, 217] width 28 height 11
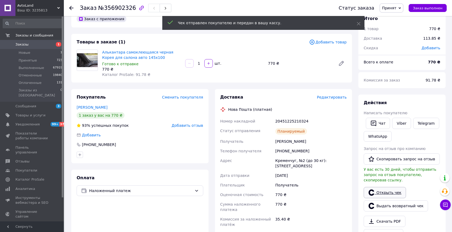
click at [381, 191] on link "Открыть чек" at bounding box center [385, 192] width 42 height 11
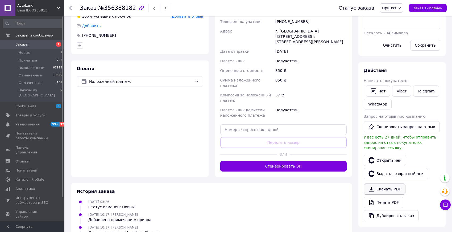
scroll to position [148, 0]
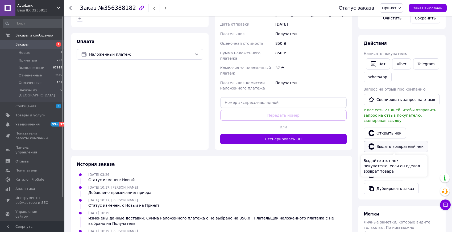
click at [395, 145] on button "Выдать возвратный чек" at bounding box center [396, 146] width 64 height 11
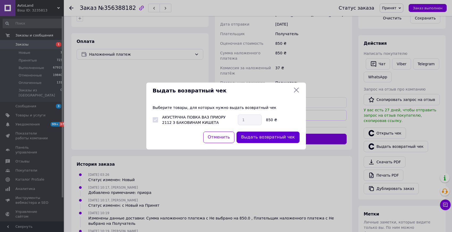
click at [267, 137] on button "Выдать возвратный чек" at bounding box center [268, 136] width 63 height 11
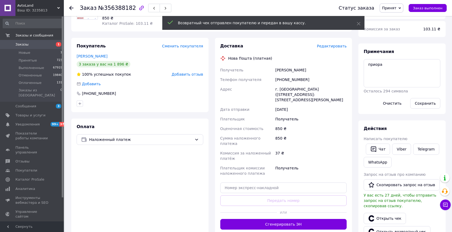
scroll to position [0, 0]
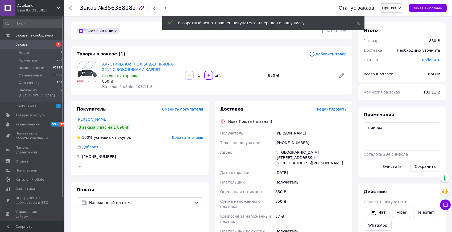
click at [397, 10] on span "Принят" at bounding box center [389, 8] width 14 height 4
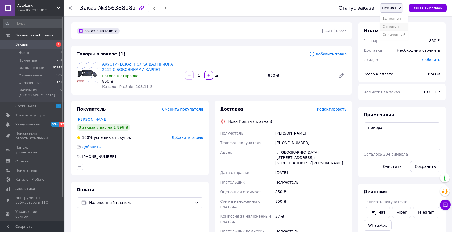
click at [395, 27] on li "Отменен" at bounding box center [394, 27] width 28 height 8
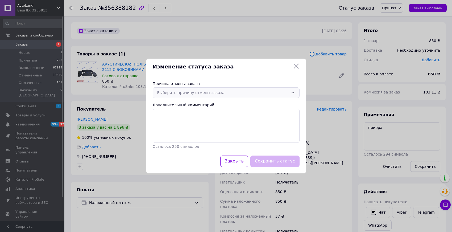
click at [182, 90] on div "Выберите причину отмены заказа" at bounding box center [222, 93] width 131 height 6
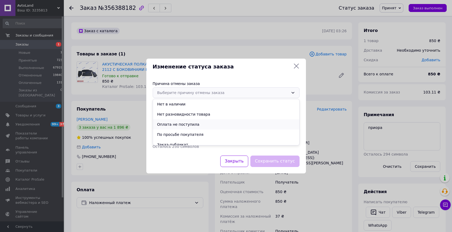
click at [175, 126] on li "Оплата не поступила" at bounding box center [226, 124] width 146 height 10
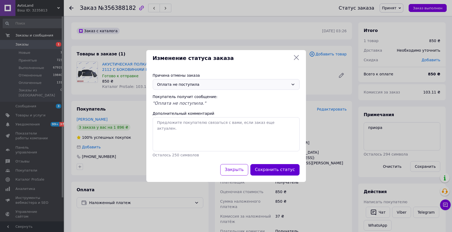
click at [282, 171] on button "Сохранить статус" at bounding box center [274, 169] width 49 height 11
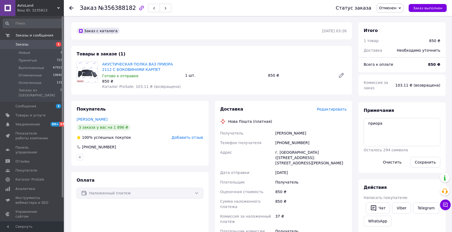
click at [44, 45] on span "Заказы" at bounding box center [32, 44] width 34 height 5
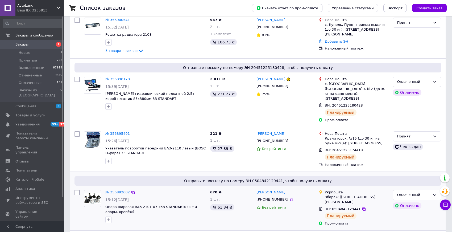
scroll to position [139, 0]
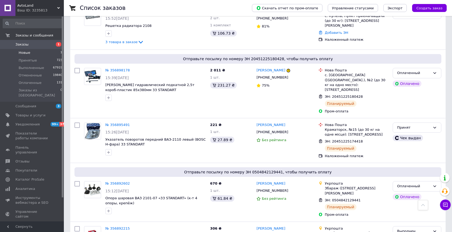
click at [34, 56] on li "Новые 1" at bounding box center [32, 52] width 65 height 7
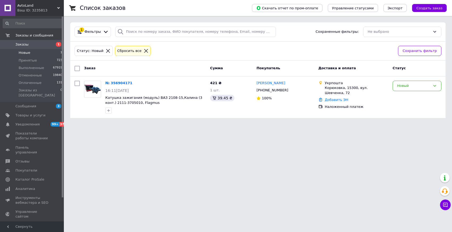
click at [21, 53] on span "Новые" at bounding box center [25, 52] width 12 height 5
click at [112, 111] on div at bounding box center [108, 110] width 9 height 9
click at [111, 111] on button "button" at bounding box center [108, 110] width 6 height 6
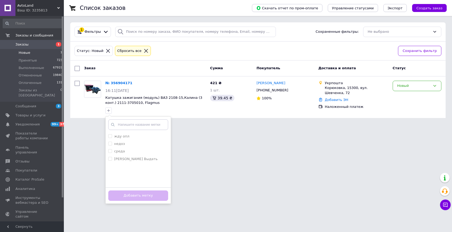
drag, startPoint x: 191, startPoint y: 141, endPoint x: 267, endPoint y: 139, distance: 75.9
click at [191, 124] on html "AvtoLand Ваш ID: 3235813 Сайт AvtoLand Кабинет покупателя Проверить состояние с…" at bounding box center [226, 62] width 452 height 124
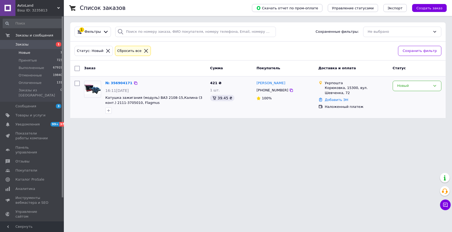
drag, startPoint x: 412, startPoint y: 85, endPoint x: 411, endPoint y: 91, distance: 6.0
click at [412, 85] on div "Новый" at bounding box center [413, 86] width 33 height 6
click at [410, 97] on li "Принят" at bounding box center [417, 97] width 48 height 10
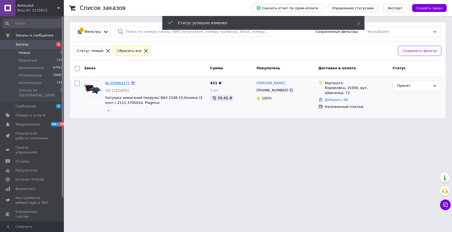
click at [110, 84] on link "№ 356904171" at bounding box center [117, 83] width 24 height 4
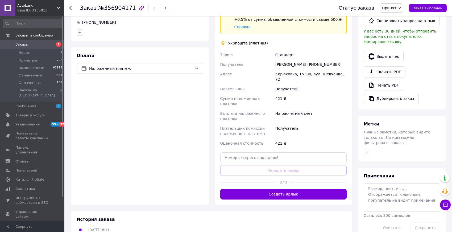
scroll to position [151, 0]
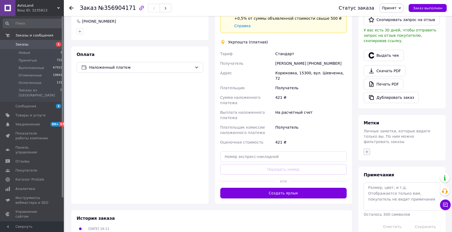
drag, startPoint x: 367, startPoint y: 145, endPoint x: 364, endPoint y: 146, distance: 3.1
click at [367, 150] on icon "button" at bounding box center [367, 152] width 4 height 4
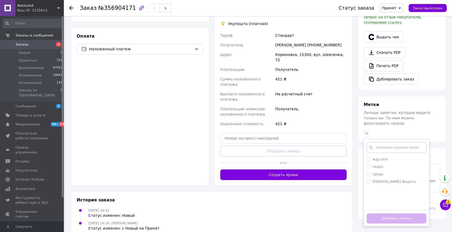
click at [380, 145] on input "text" at bounding box center [397, 147] width 60 height 11
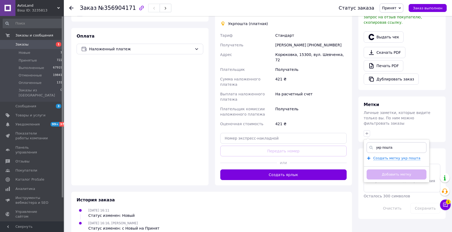
type input "укр пошта"
click at [395, 155] on div "Создать метку укр пошта" at bounding box center [398, 157] width 51 height 5
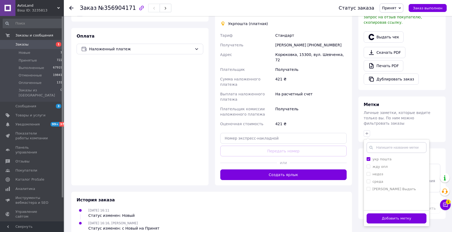
drag, startPoint x: 398, startPoint y: 211, endPoint x: 430, endPoint y: 214, distance: 32.0
click at [400, 213] on button "Добавить метку" at bounding box center [397, 218] width 60 height 10
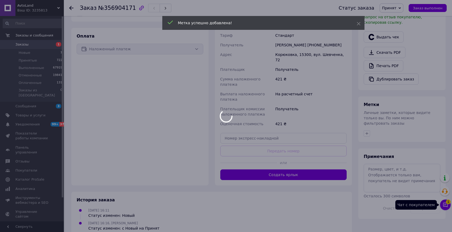
click at [444, 208] on body "AvtoLand Ваш ID: 3235813 Сайт AvtoLand Кабинет покупателя Проверить состояние с…" at bounding box center [226, 36] width 452 height 412
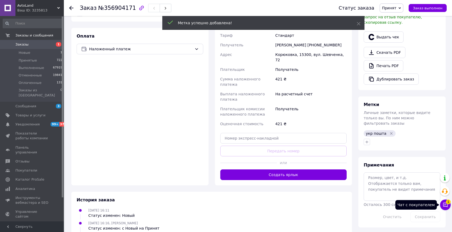
click at [443, 201] on button "Чат с покупателем 1" at bounding box center [445, 204] width 11 height 11
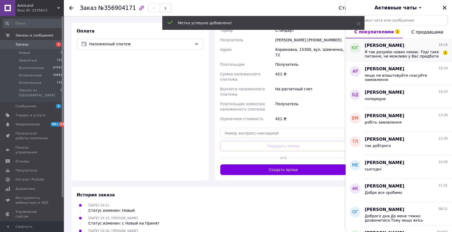
scroll to position [175, 0]
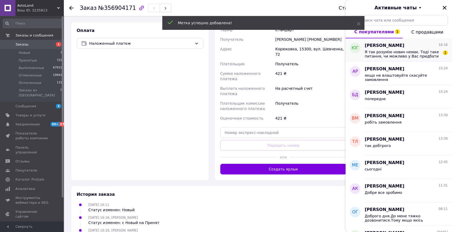
click at [413, 50] on span "Я так розумію новин немає. Тоді таке питання, чи можливо у Вас придбати окремо …" at bounding box center [403, 54] width 76 height 9
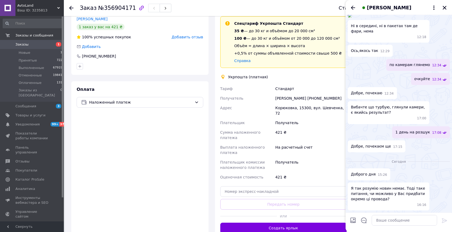
scroll to position [105, 0]
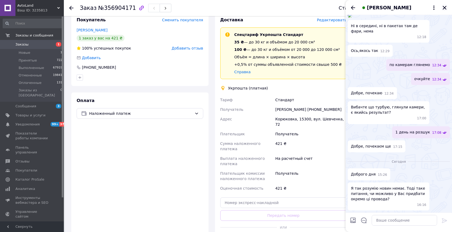
click at [445, 7] on icon "Закрыть" at bounding box center [445, 8] width 4 height 4
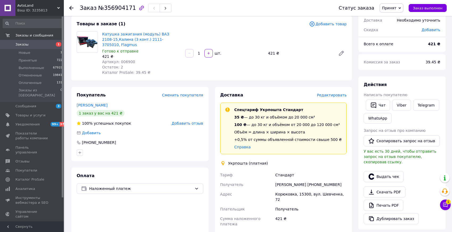
scroll to position [0, 0]
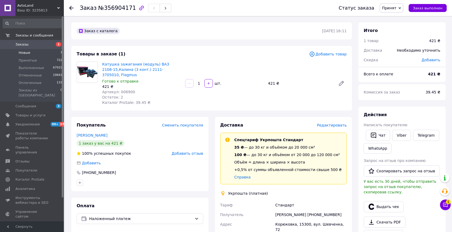
click at [24, 54] on span "Новые" at bounding box center [25, 52] width 12 height 5
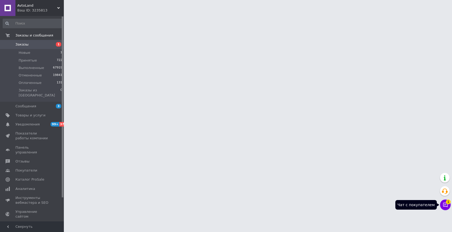
click at [442, 202] on button "Чат с покупателем 1" at bounding box center [445, 204] width 11 height 11
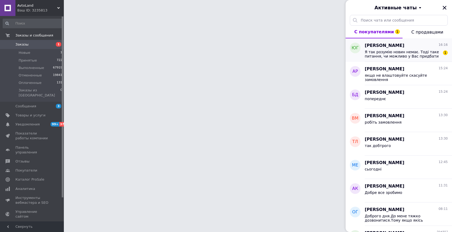
click at [401, 55] on span "Я так розумію новин немає. Тоді таке питання, чи можливо у Вас придбати окремо …" at bounding box center [403, 54] width 76 height 9
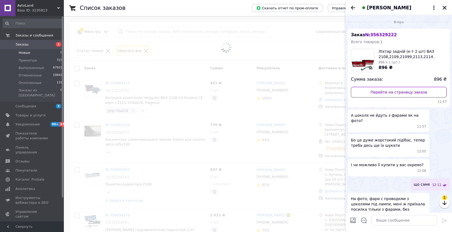
scroll to position [172, 0]
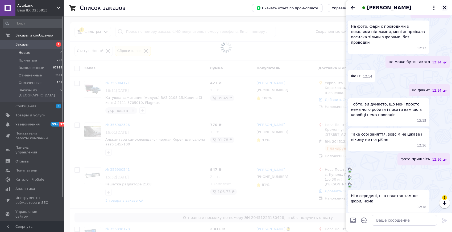
click at [443, 8] on icon "Закрыть" at bounding box center [444, 7] width 5 height 5
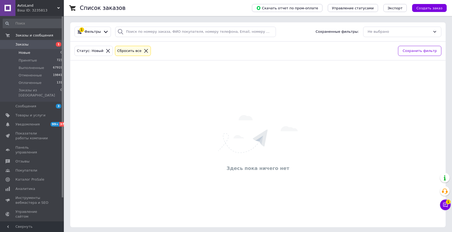
click at [29, 45] on span "Заказы" at bounding box center [32, 44] width 34 height 5
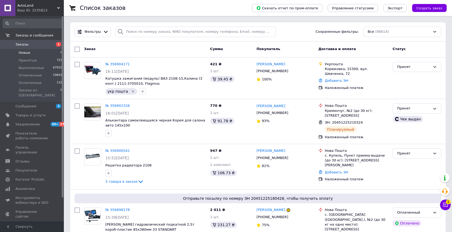
click at [35, 52] on li "Новые 0" at bounding box center [32, 52] width 65 height 7
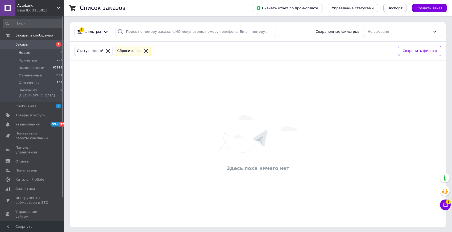
click at [53, 47] on link "Заказы 1" at bounding box center [32, 44] width 65 height 9
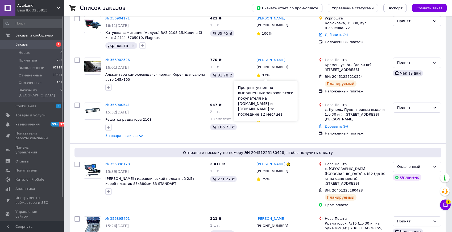
scroll to position [46, 0]
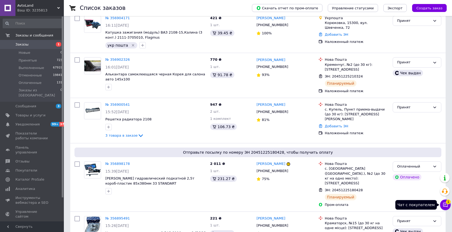
click at [444, 203] on icon at bounding box center [445, 204] width 5 height 5
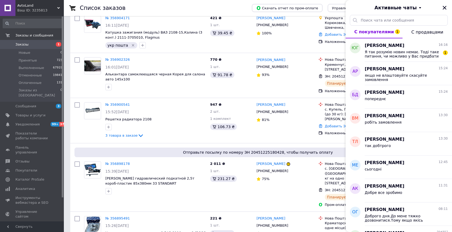
click at [443, 10] on button "Закрыть" at bounding box center [445, 8] width 6 height 6
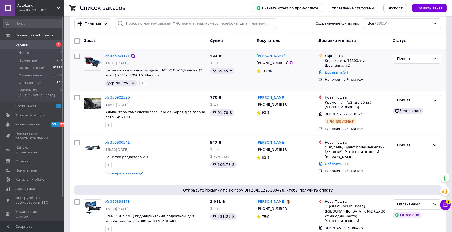
scroll to position [0, 0]
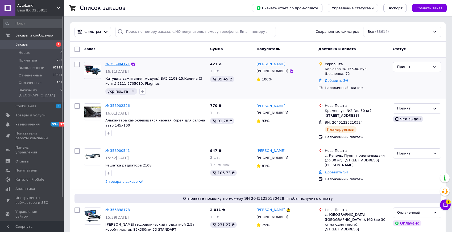
click at [114, 64] on link "№ 356904171" at bounding box center [117, 64] width 24 height 4
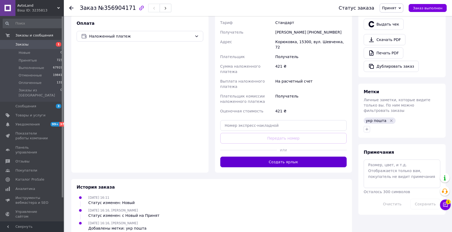
click at [288, 156] on button "Создать ярлык" at bounding box center [283, 161] width 127 height 11
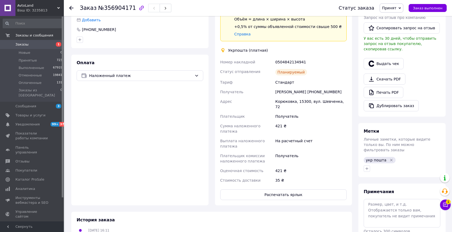
scroll to position [148, 0]
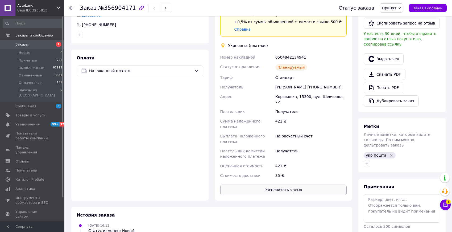
click at [292, 184] on button "Распечатать ярлык" at bounding box center [283, 189] width 127 height 11
drag, startPoint x: 306, startPoint y: 83, endPoint x: 338, endPoint y: 83, distance: 31.9
click at [338, 83] on div "[PERSON_NAME] [PHONE_NUMBER]" at bounding box center [310, 87] width 73 height 10
copy div "[PHONE_NUMBER]"
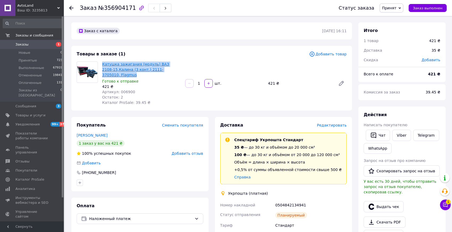
scroll to position [3, 0]
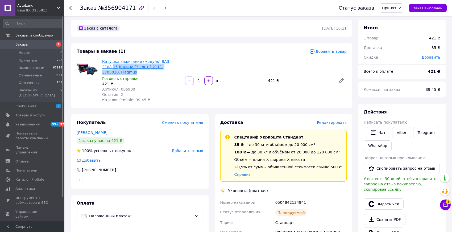
drag, startPoint x: 178, startPoint y: 69, endPoint x: 103, endPoint y: 63, distance: 75.0
click at [103, 65] on div "Катушка зажигания (модуль) ВАЗ 2108-15,Калина (3 конт.) 2111-3705010, Flagmus Г…" at bounding box center [141, 81] width 83 height 46
copy link "15,Калина (3 конт.) 2111-3705010, Flagmus"
click at [188, 65] on div "Катушка зажигания (модуль) ВАЗ 2108-15,Калина (3 конт.) 2111-3705010, Flagmus Г…" at bounding box center [224, 81] width 249 height 46
drag, startPoint x: 178, startPoint y: 65, endPoint x: 114, endPoint y: 17, distance: 80.2
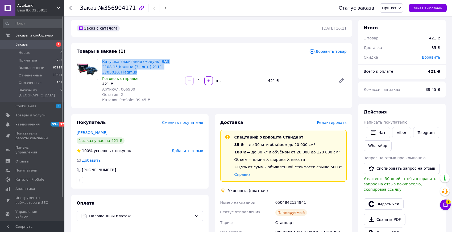
click at [103, 62] on div "Катушка зажигания (модуль) ВАЗ 2108-15,Калина (3 конт.) 2111-3705010, Flagmus Г…" at bounding box center [224, 81] width 249 height 46
copy link "Катушка зажигания (модуль) ВАЗ 2108-15,Калина (3 конт.) 2111-3705010, Flagmus"
click at [46, 50] on li "Новые 0" at bounding box center [32, 52] width 65 height 7
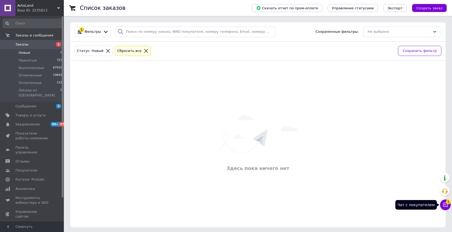
click at [443, 205] on icon at bounding box center [445, 204] width 5 height 5
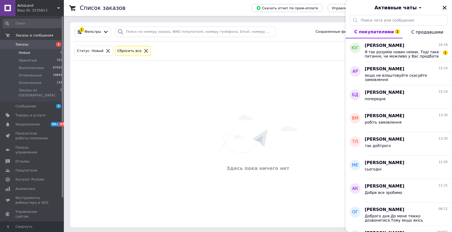
click at [448, 8] on div "Активные чаты" at bounding box center [399, 7] width 106 height 15
click at [448, 8] on button "Закрыть" at bounding box center [445, 8] width 6 height 6
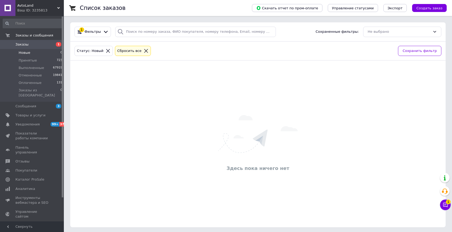
click at [43, 47] on link "Заказы 1" at bounding box center [32, 44] width 65 height 9
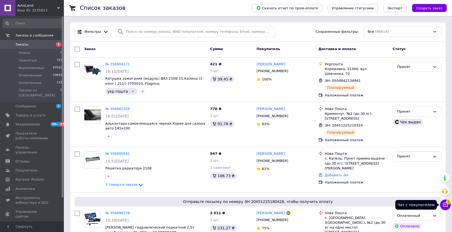
click at [445, 203] on icon at bounding box center [445, 204] width 5 height 5
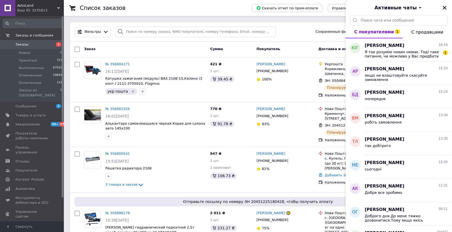
click at [445, 9] on icon "Закрыть" at bounding box center [444, 7] width 5 height 5
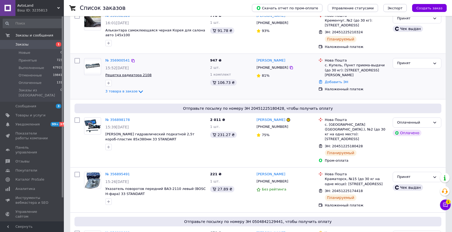
scroll to position [93, 0]
click at [133, 89] on span "3 товара в заказе" at bounding box center [121, 91] width 32 height 4
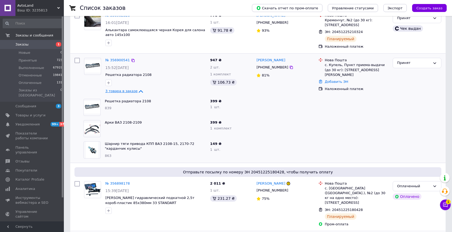
click at [134, 89] on span "3 товара в заказе" at bounding box center [121, 91] width 32 height 4
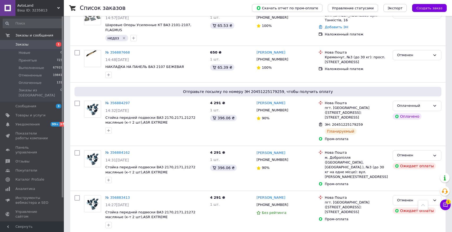
scroll to position [509, 0]
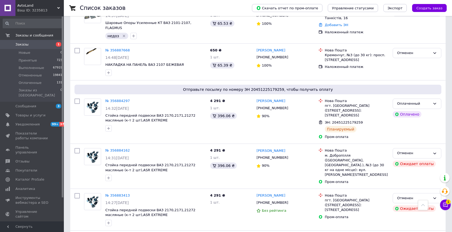
click at [445, 208] on button "Чат с покупателем 1" at bounding box center [445, 204] width 11 height 11
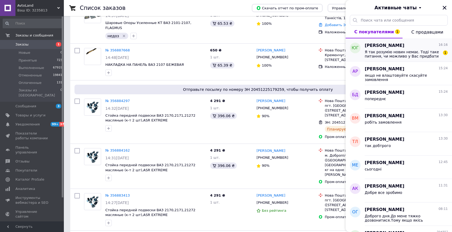
click at [394, 55] on span "Я так розумію новин немає. Тоді таке питання, чи можливо у Вас придбати окремо …" at bounding box center [403, 54] width 76 height 9
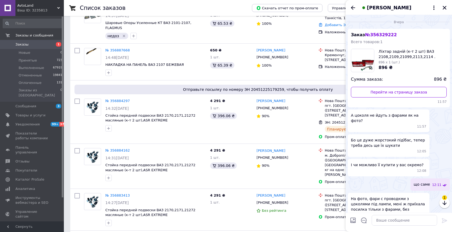
scroll to position [285, 0]
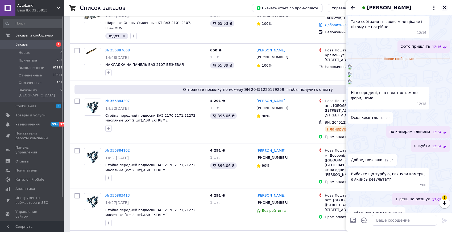
click at [447, 7] on icon "Закрыть" at bounding box center [444, 7] width 5 height 5
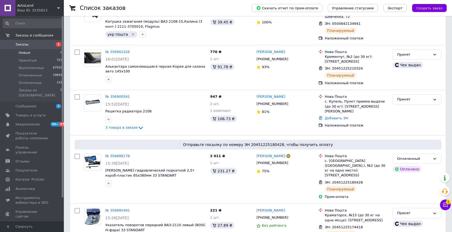
click at [36, 52] on li "Новые 0" at bounding box center [32, 52] width 65 height 7
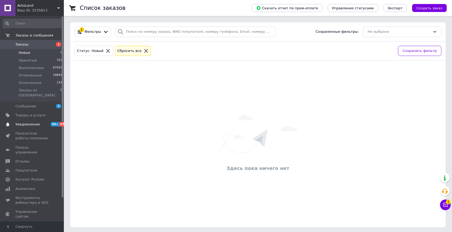
click at [37, 122] on span "Уведомления" at bounding box center [27, 124] width 24 height 5
click at [37, 184] on link "Аналитика" at bounding box center [32, 188] width 65 height 9
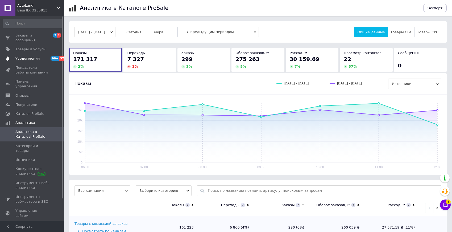
click at [51, 56] on span "99+" at bounding box center [55, 58] width 9 height 5
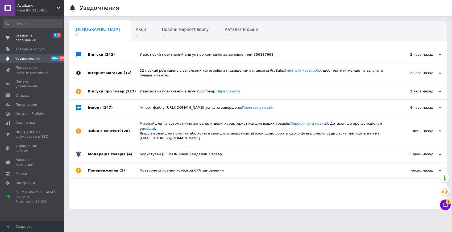
click at [46, 34] on span "Заказы и сообщения" at bounding box center [32, 38] width 34 height 10
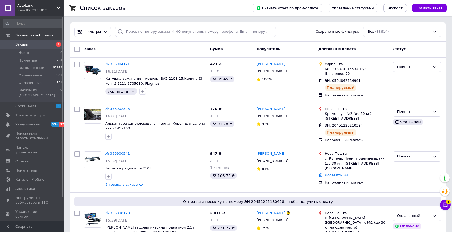
click at [26, 43] on span "Заказы" at bounding box center [21, 44] width 13 height 5
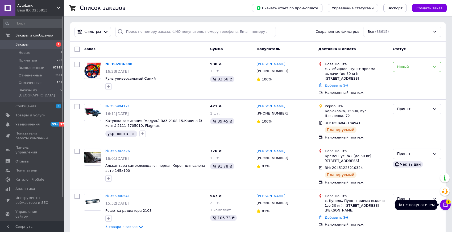
click at [446, 206] on icon at bounding box center [445, 204] width 5 height 5
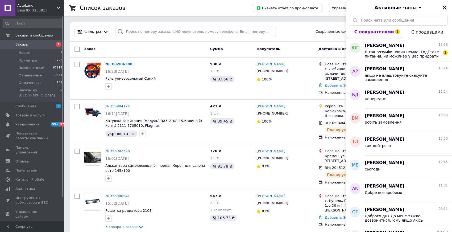
click at [445, 9] on icon "Закрыть" at bounding box center [444, 7] width 5 height 5
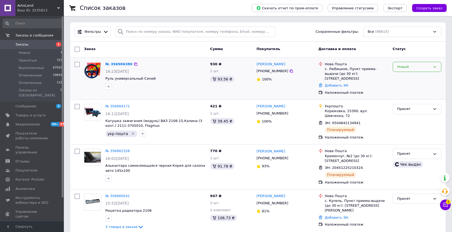
click at [403, 67] on div "Новый" at bounding box center [413, 67] width 33 height 6
click at [406, 80] on li "Принят" at bounding box center [417, 78] width 48 height 10
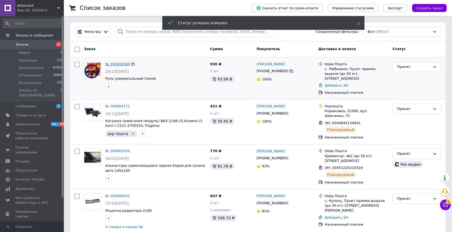
click at [118, 64] on link "№ 356906380" at bounding box center [117, 64] width 24 height 4
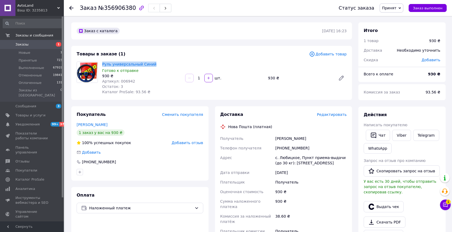
drag, startPoint x: 146, startPoint y: 65, endPoint x: 101, endPoint y: 64, distance: 45.3
click at [101, 64] on div "Руль универсальный Синий Готово к отправке 930 ₴ Артикул: 006942 Остаток: 3 Кат…" at bounding box center [141, 77] width 83 height 35
copy link "Руль универсальный Синий"
click at [401, 133] on link "Viber" at bounding box center [401, 135] width 19 height 11
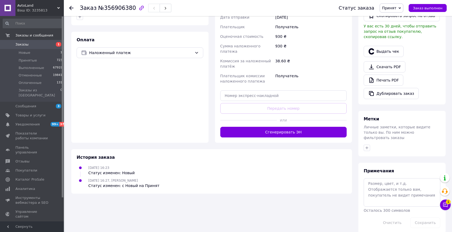
scroll to position [157, 0]
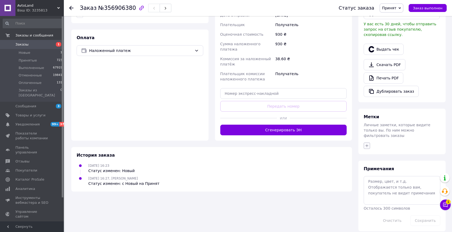
click at [365, 143] on icon "button" at bounding box center [367, 145] width 4 height 4
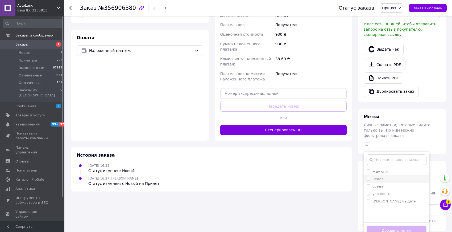
click at [369, 177] on input "недоз" at bounding box center [368, 178] width 3 height 3
checkbox input "true"
click at [378, 225] on button "Добавить метку" at bounding box center [397, 230] width 60 height 10
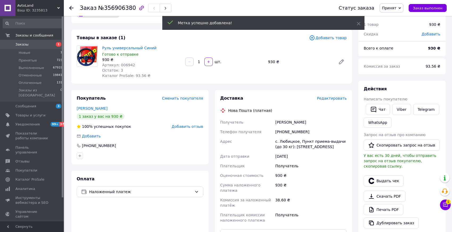
scroll to position [0, 0]
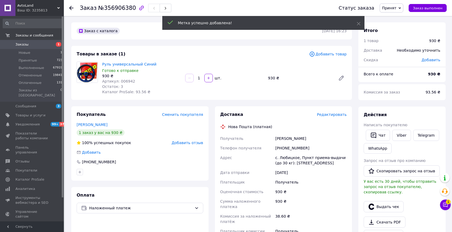
click at [44, 44] on span "Заказы" at bounding box center [32, 44] width 34 height 5
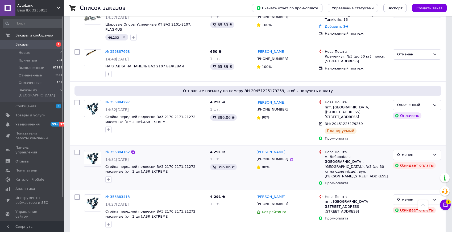
scroll to position [594, 0]
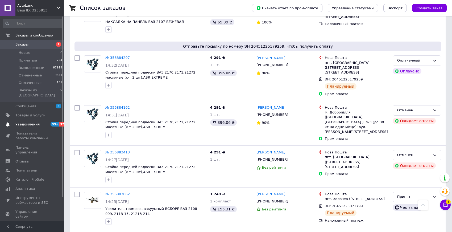
click at [46, 122] on span "Уведомления" at bounding box center [32, 124] width 34 height 5
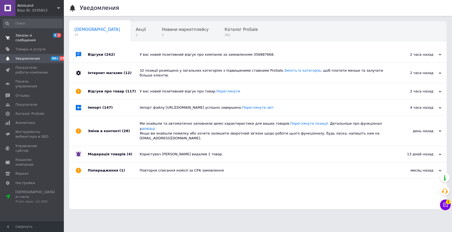
click at [30, 37] on span "Заказы и сообщения" at bounding box center [32, 38] width 34 height 10
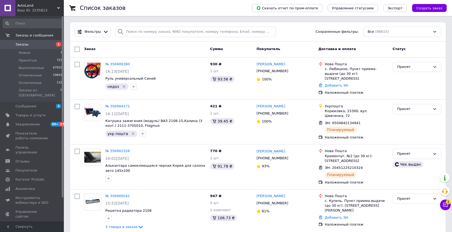
click at [44, 43] on span "Заказы" at bounding box center [32, 44] width 34 height 5
click at [163, 36] on input "search" at bounding box center [195, 32] width 161 height 10
paste input "[PHONE_NUMBER]"
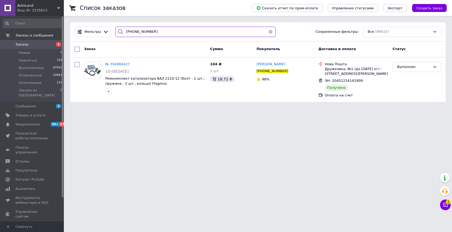
type input "[PHONE_NUMBER]"
click at [41, 45] on span "Заказы" at bounding box center [32, 44] width 34 height 5
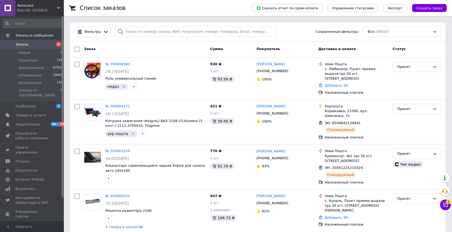
click at [42, 43] on span "Заказы" at bounding box center [32, 44] width 34 height 5
click at [446, 203] on icon at bounding box center [445, 204] width 5 height 5
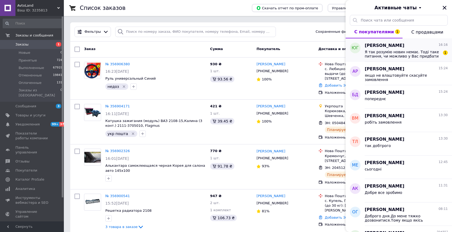
click at [424, 54] on span "Я так розумію новин немає. Тоді таке питання, чи можливо у Вас придбати окремо …" at bounding box center [403, 54] width 76 height 9
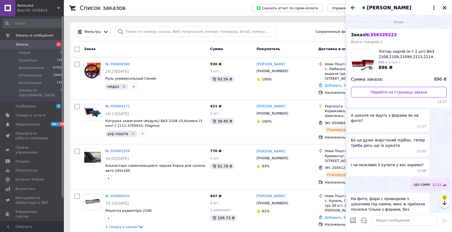
scroll to position [449, 0]
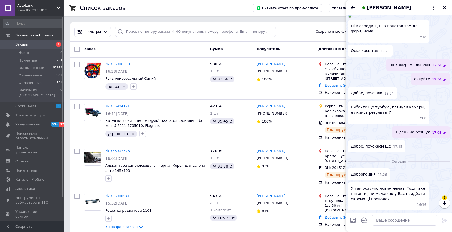
drag, startPoint x: 447, startPoint y: 7, endPoint x: 151, endPoint y: 55, distance: 299.6
click at [447, 7] on icon "Закрыть" at bounding box center [444, 7] width 5 height 5
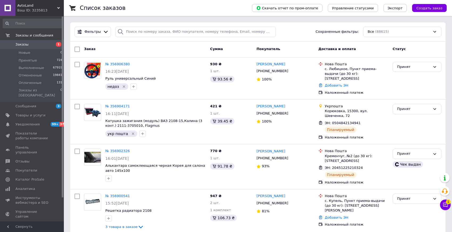
click at [31, 47] on link "Заказы 1" at bounding box center [32, 44] width 65 height 9
click at [44, 46] on span "Заказы" at bounding box center [32, 44] width 34 height 5
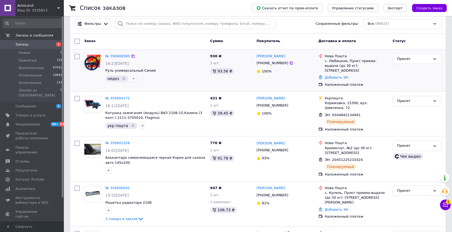
scroll to position [10, 0]
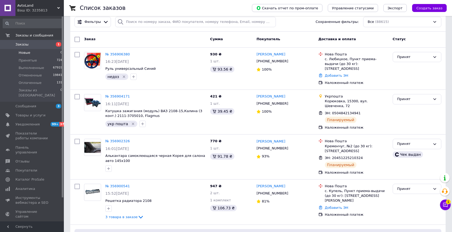
click at [39, 52] on li "Новые 0" at bounding box center [32, 52] width 65 height 7
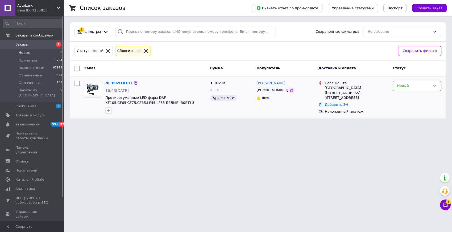
click at [290, 90] on icon at bounding box center [291, 90] width 3 height 3
drag, startPoint x: 416, startPoint y: 84, endPoint x: 413, endPoint y: 88, distance: 4.5
click at [416, 84] on div "Новый" at bounding box center [413, 86] width 33 height 6
click at [414, 100] on li "Принят" at bounding box center [417, 97] width 48 height 10
click at [27, 122] on link "Уведомления 99+ 37" at bounding box center [32, 124] width 65 height 9
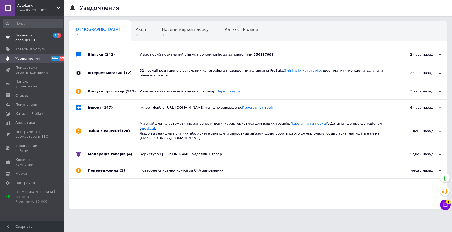
click at [36, 37] on span "Заказы и сообщения" at bounding box center [32, 38] width 34 height 10
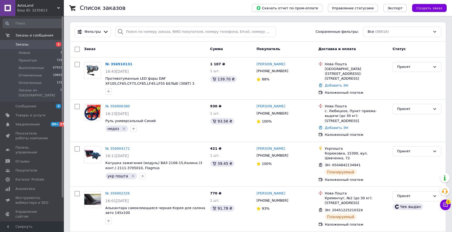
click at [43, 44] on span "Заказы" at bounding box center [32, 44] width 34 height 5
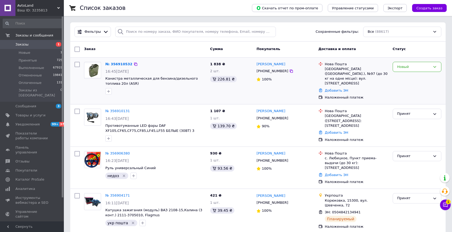
click at [415, 72] on div "Новый" at bounding box center [417, 81] width 53 height 43
click at [414, 71] on div "Новый" at bounding box center [417, 67] width 49 height 10
click at [414, 76] on li "Принят" at bounding box center [417, 78] width 48 height 10
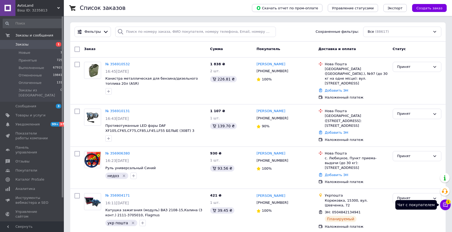
click at [449, 206] on button "Чат с покупателем 1" at bounding box center [445, 204] width 11 height 11
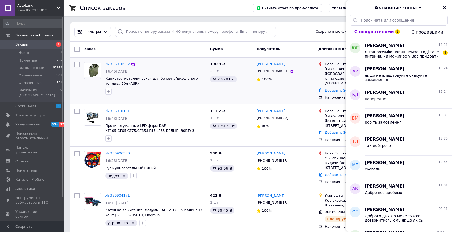
click at [258, 59] on div "№ 356910532 16:45[DATE] Канистра металлическая для бензина/дизельного топлива 2…" at bounding box center [258, 80] width 376 height 47
click at [445, 9] on icon "Закрыть" at bounding box center [444, 7] width 5 height 5
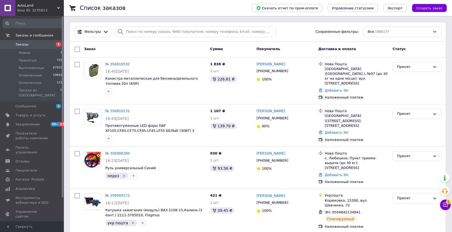
click at [46, 47] on link "Заказы 1" at bounding box center [32, 44] width 65 height 9
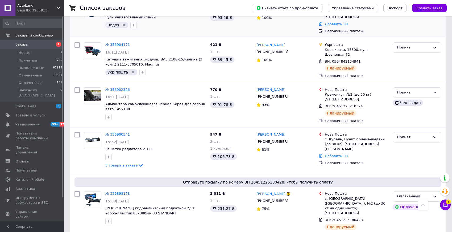
scroll to position [137, 0]
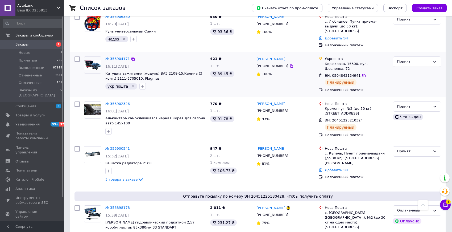
click at [131, 84] on icon "Удалить метку" at bounding box center [133, 86] width 4 height 4
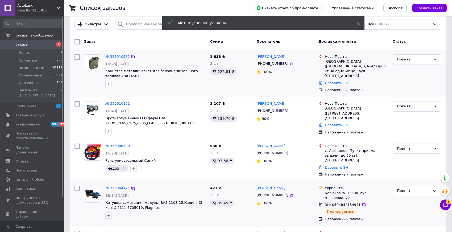
scroll to position [0, 0]
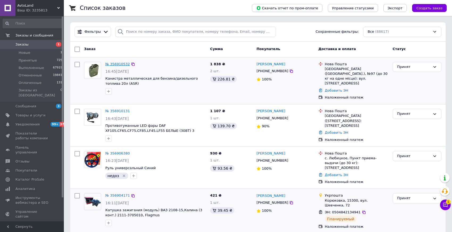
click at [122, 63] on link "№ 356910532" at bounding box center [117, 64] width 24 height 4
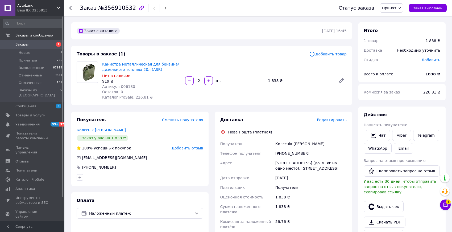
click at [37, 43] on span "Заказы" at bounding box center [32, 44] width 34 height 5
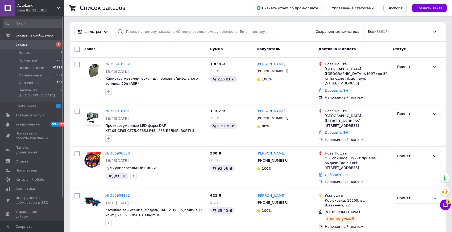
click at [47, 47] on link "Заказы 1" at bounding box center [32, 44] width 65 height 9
